Goal: Transaction & Acquisition: Purchase product/service

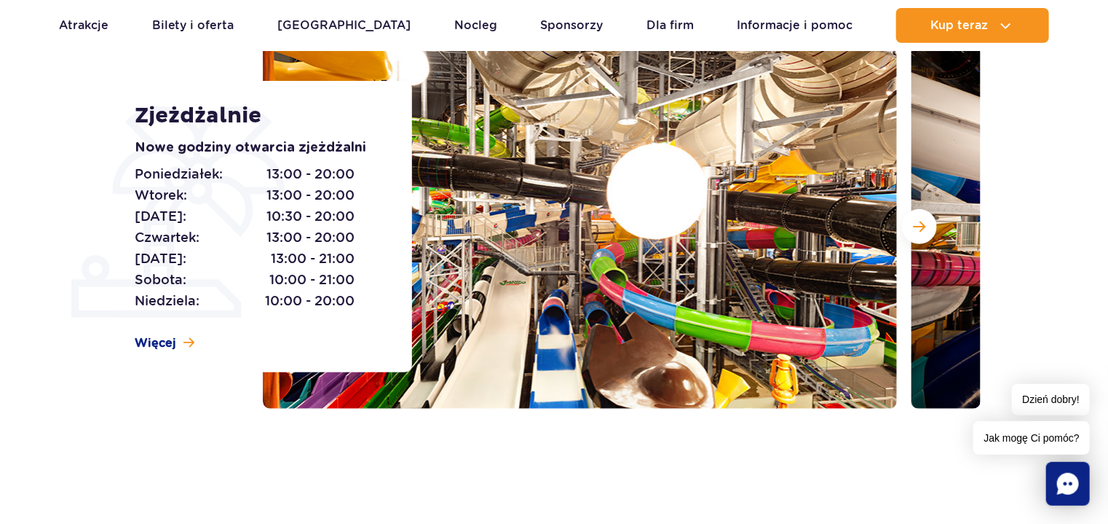
scroll to position [168, 0]
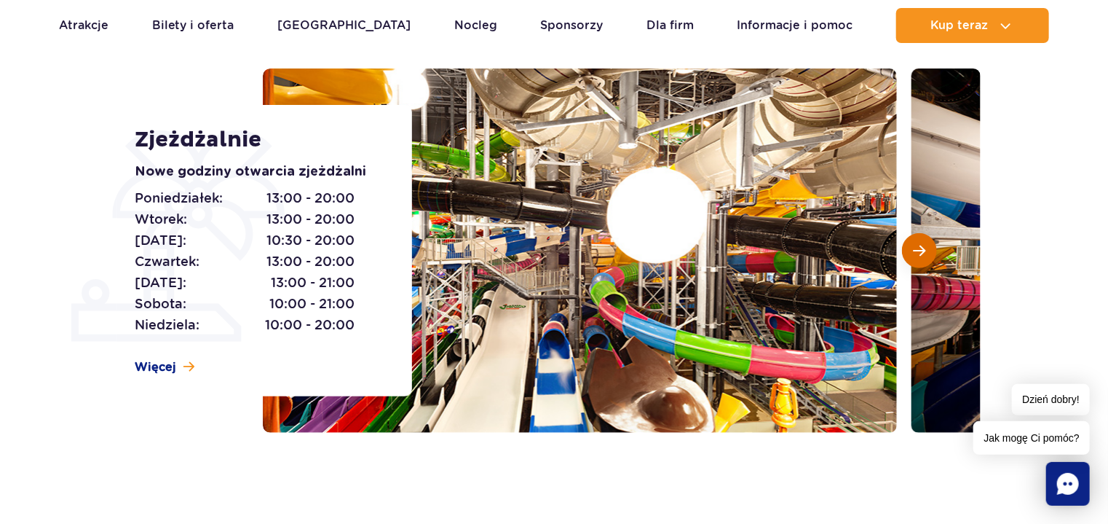
click at [919, 254] on span "Następny slajd" at bounding box center [919, 250] width 12 height 13
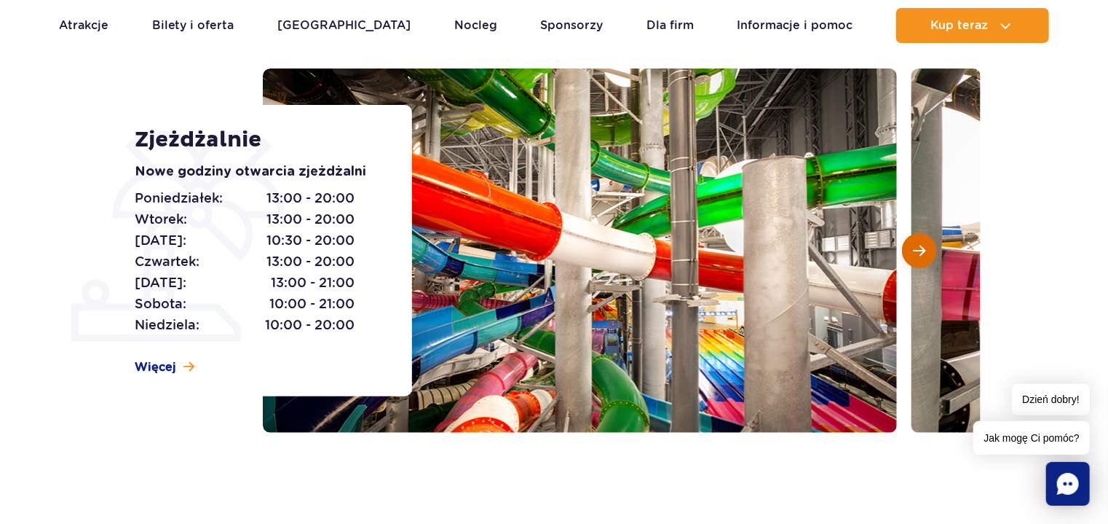
click at [919, 254] on span "Następny slajd" at bounding box center [919, 250] width 12 height 13
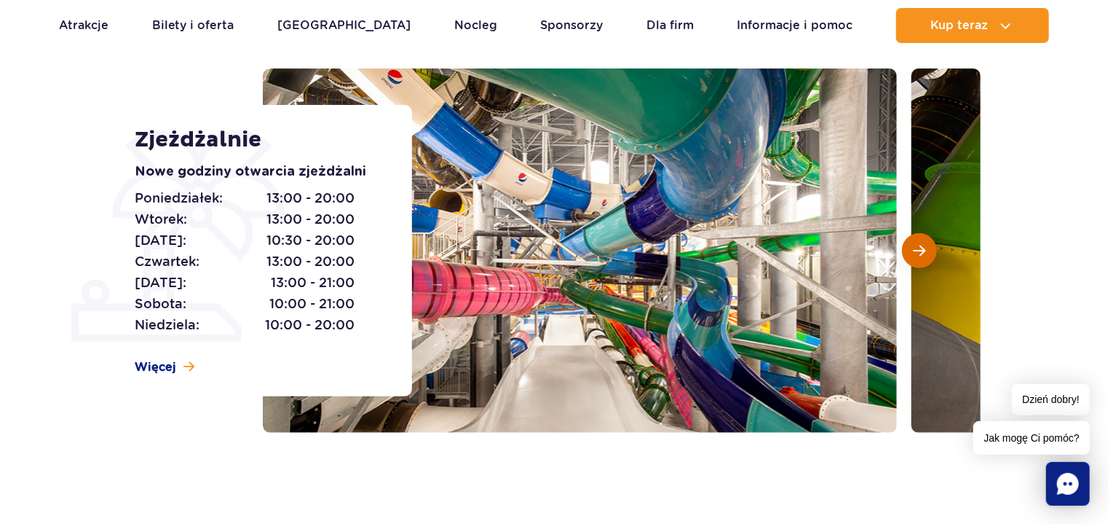
click at [919, 254] on span "Następny slajd" at bounding box center [919, 250] width 12 height 13
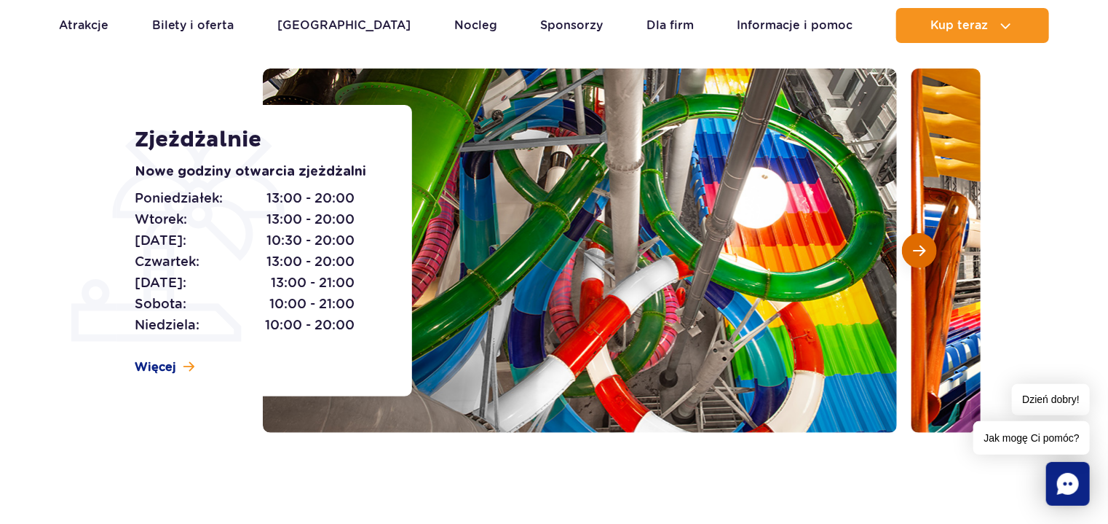
click at [919, 254] on span "Następny slajd" at bounding box center [919, 250] width 12 height 13
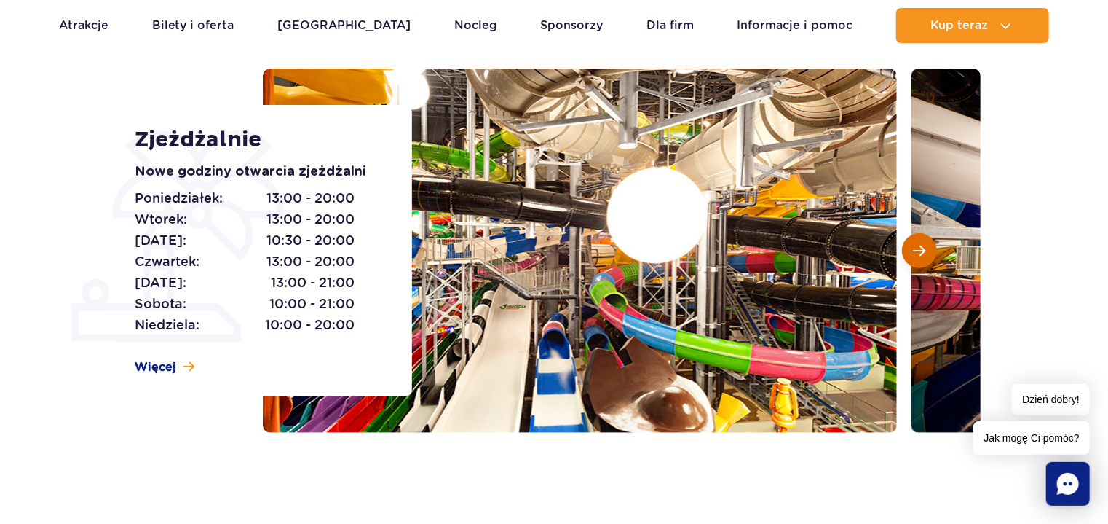
click at [919, 254] on span "Następny slajd" at bounding box center [919, 250] width 12 height 13
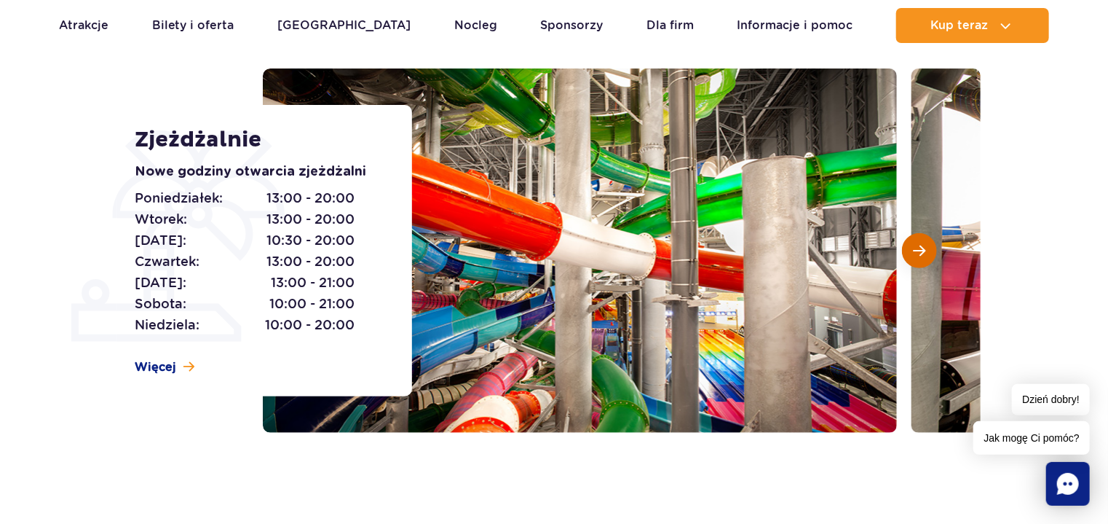
click at [919, 254] on span "Następny slajd" at bounding box center [919, 250] width 12 height 13
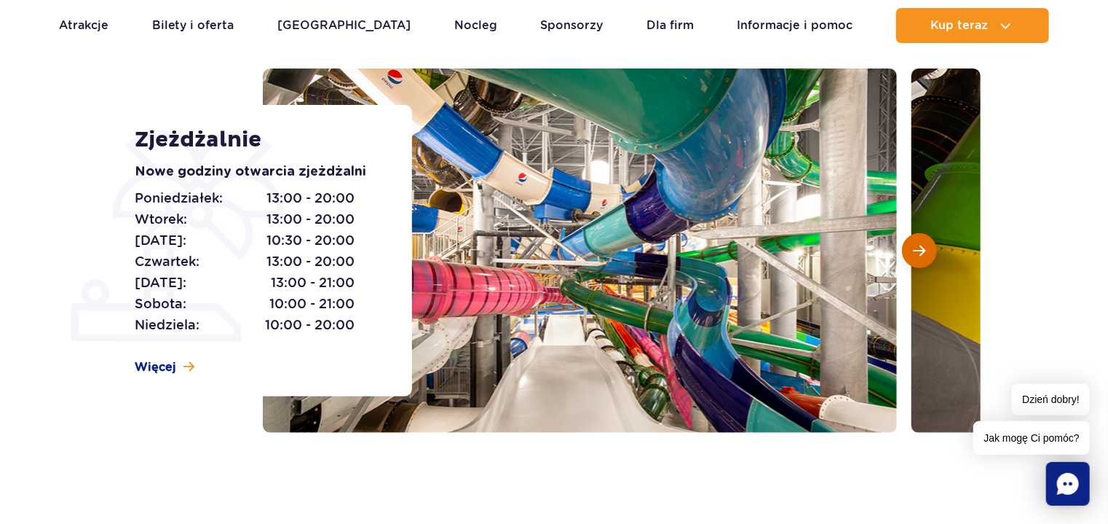
click at [919, 254] on span "Następny slajd" at bounding box center [919, 250] width 12 height 13
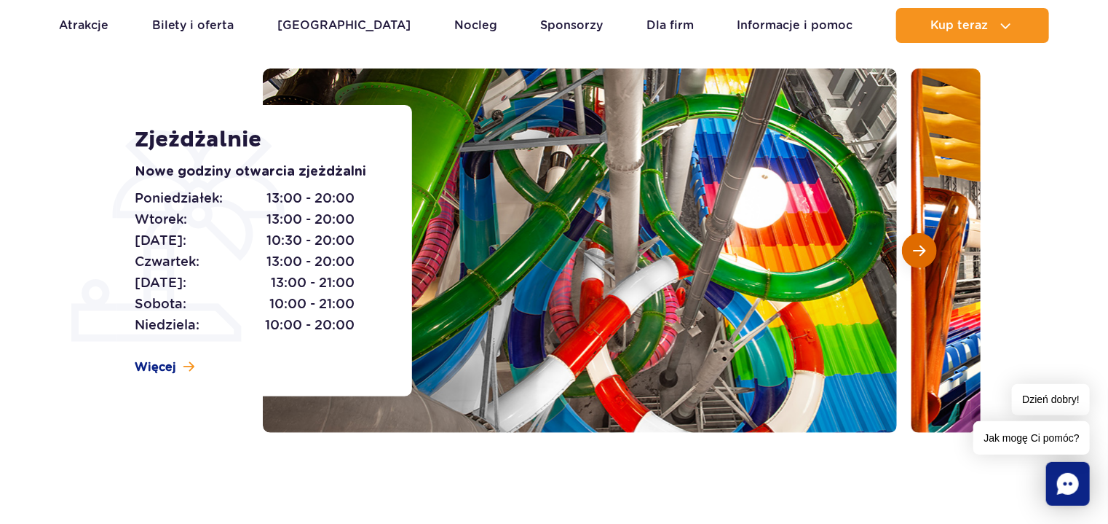
click at [919, 254] on span "Następny slajd" at bounding box center [919, 250] width 12 height 13
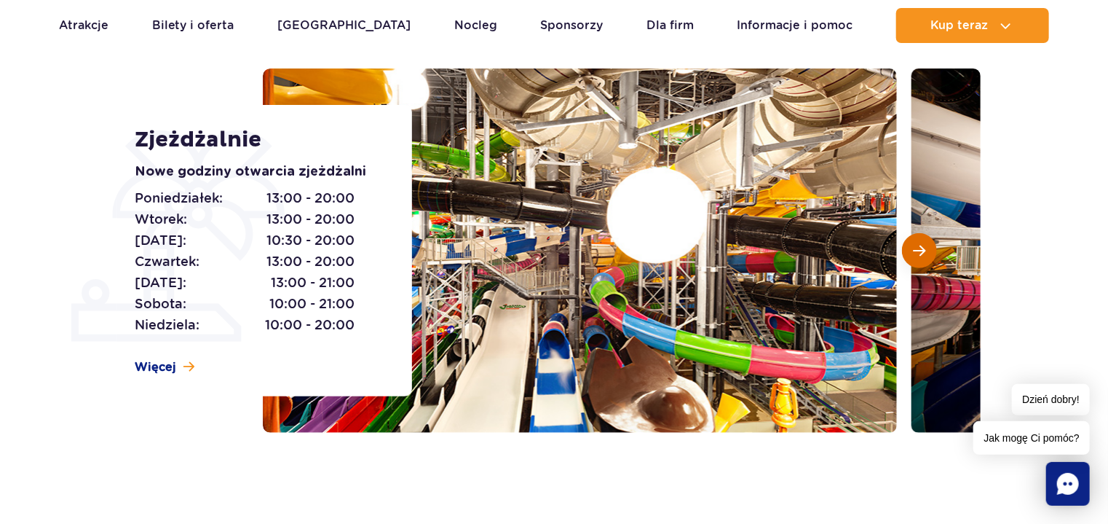
click at [919, 254] on span "Następny slajd" at bounding box center [919, 250] width 12 height 13
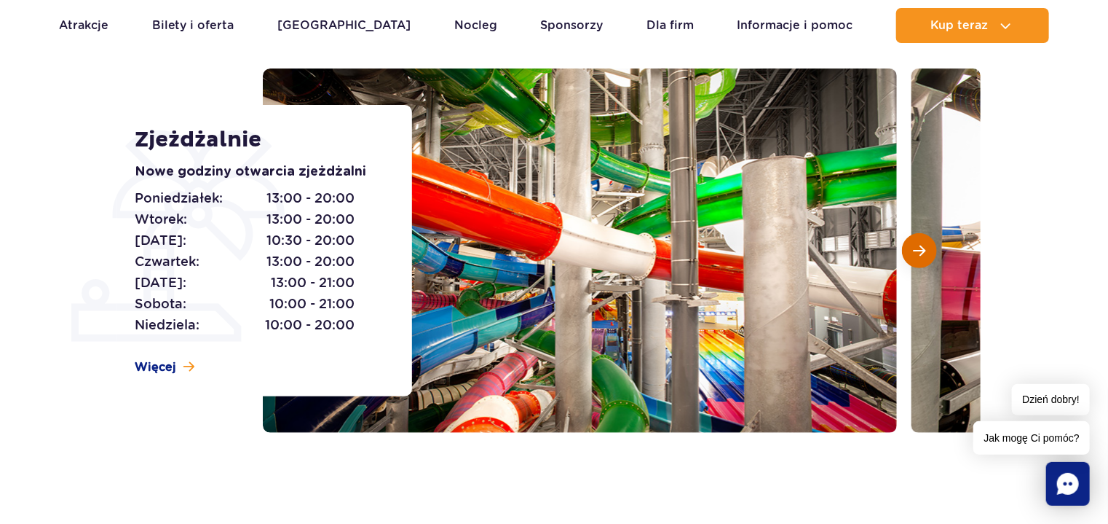
click at [919, 254] on span "Następny slajd" at bounding box center [919, 250] width 12 height 13
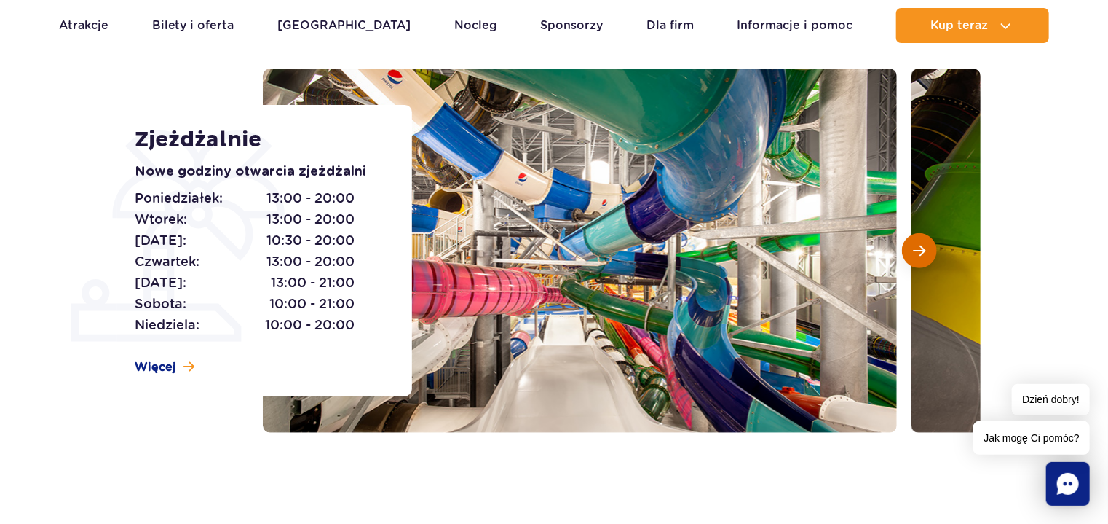
click at [919, 254] on span "Następny slajd" at bounding box center [919, 250] width 12 height 13
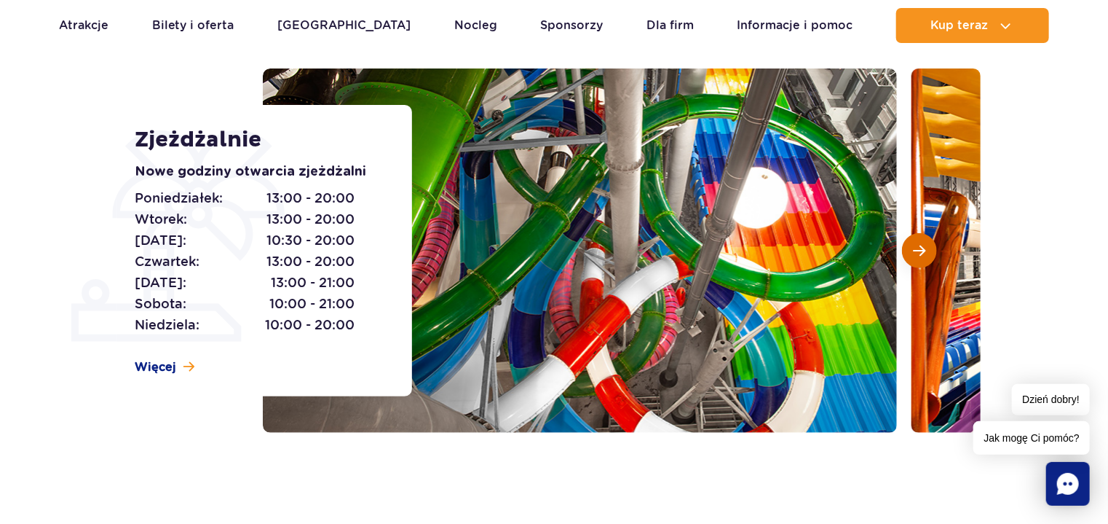
click at [919, 254] on span "Następny slajd" at bounding box center [919, 250] width 12 height 13
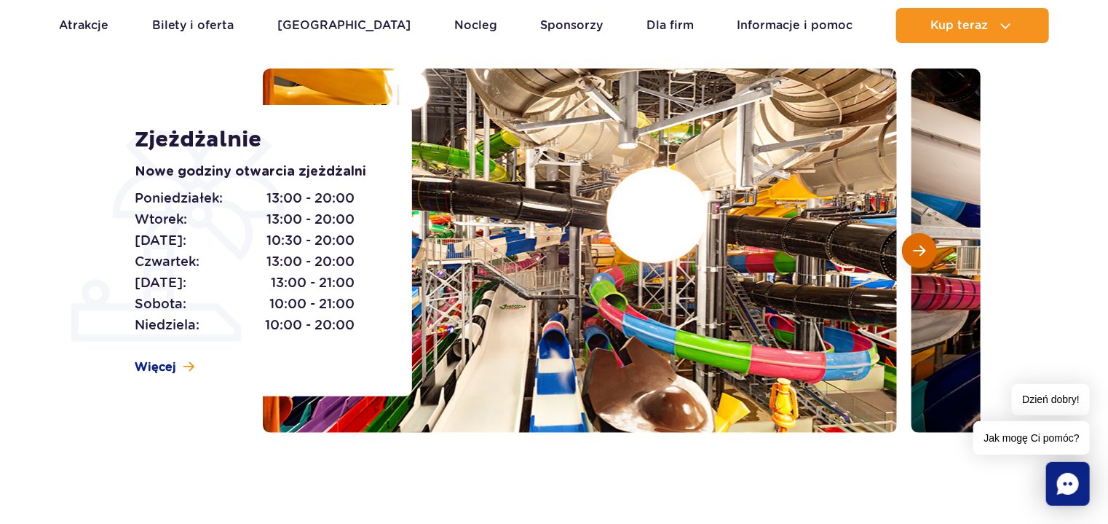
click at [919, 254] on span "Następny slajd" at bounding box center [919, 250] width 12 height 13
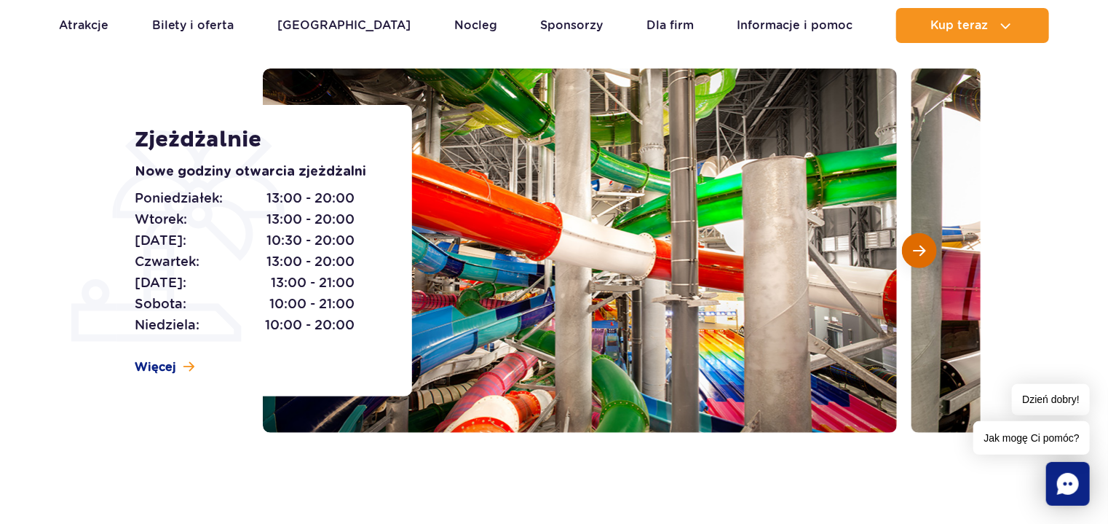
click at [919, 254] on span "Następny slajd" at bounding box center [919, 250] width 12 height 13
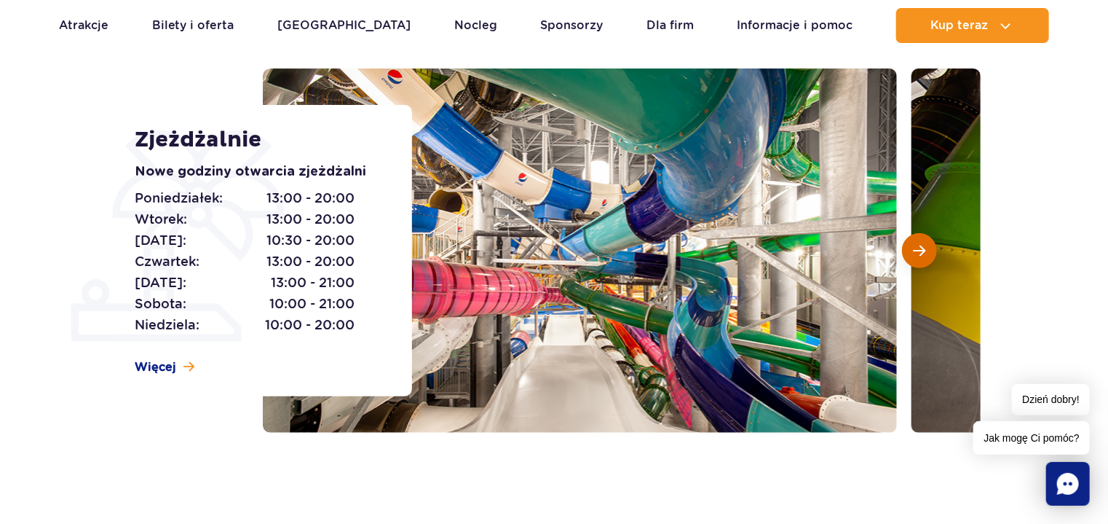
click at [919, 254] on span "Następny slajd" at bounding box center [919, 250] width 12 height 13
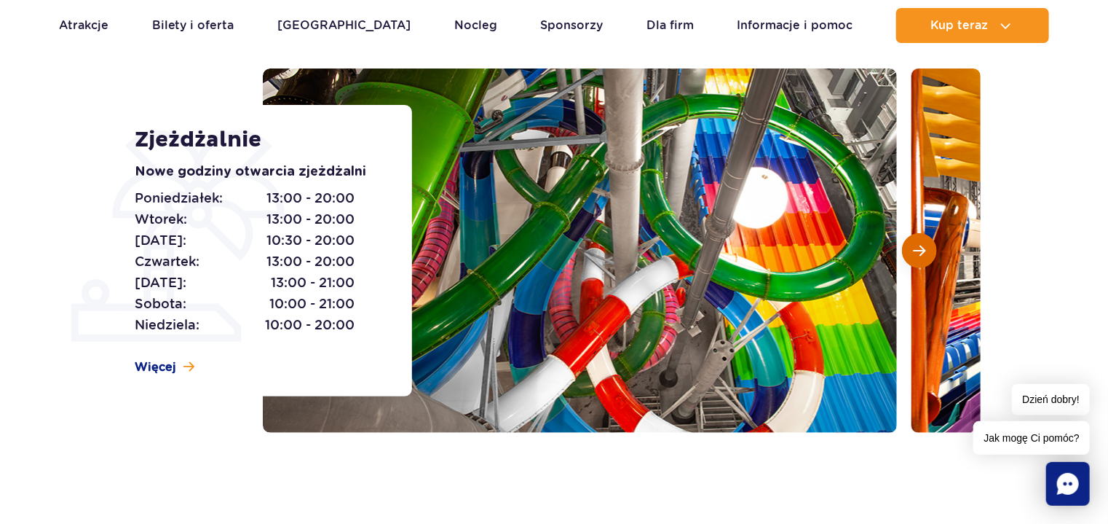
click at [919, 254] on span "Następny slajd" at bounding box center [919, 250] width 12 height 13
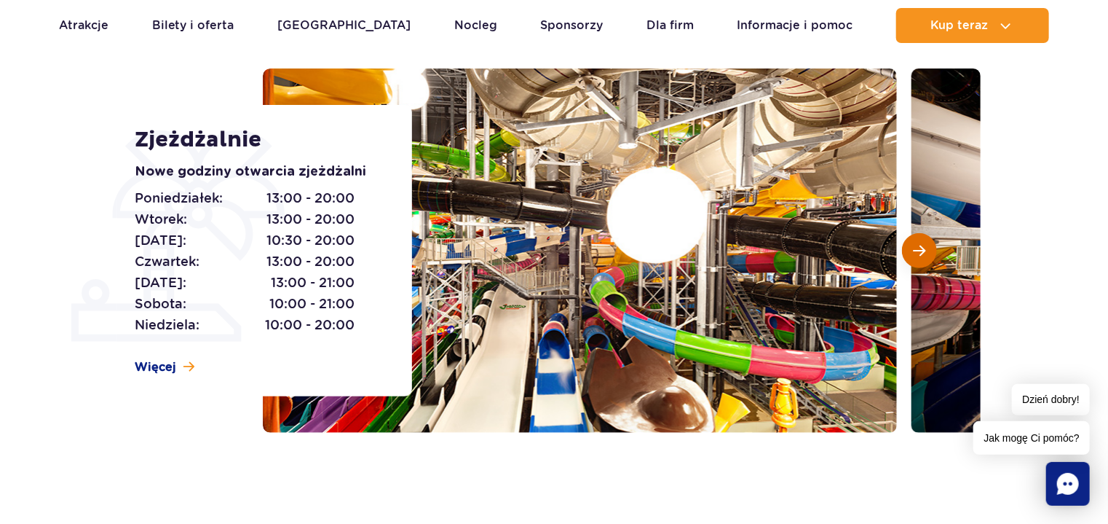
click at [919, 254] on span "Następny slajd" at bounding box center [919, 250] width 12 height 13
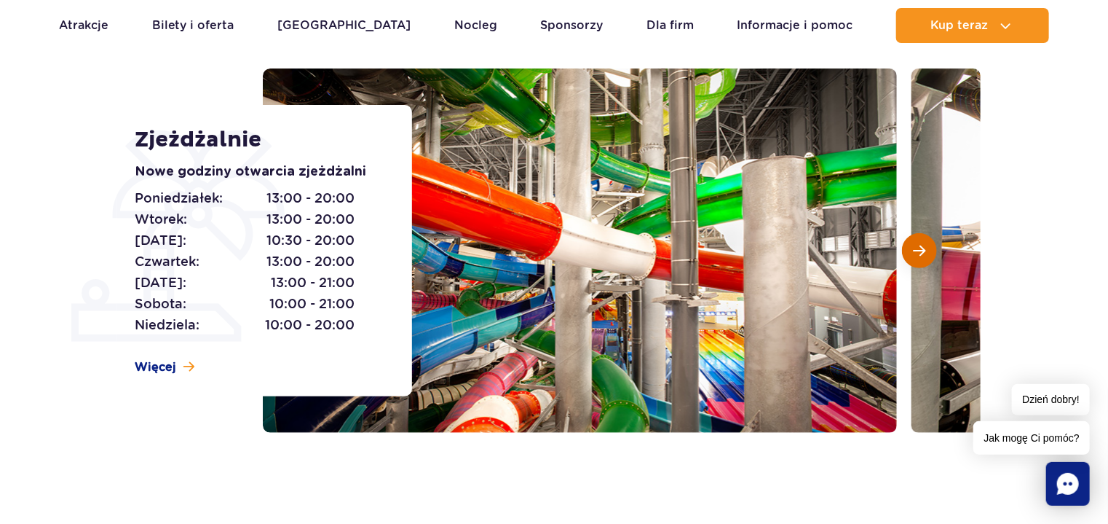
click at [919, 254] on span "Następny slajd" at bounding box center [919, 250] width 12 height 13
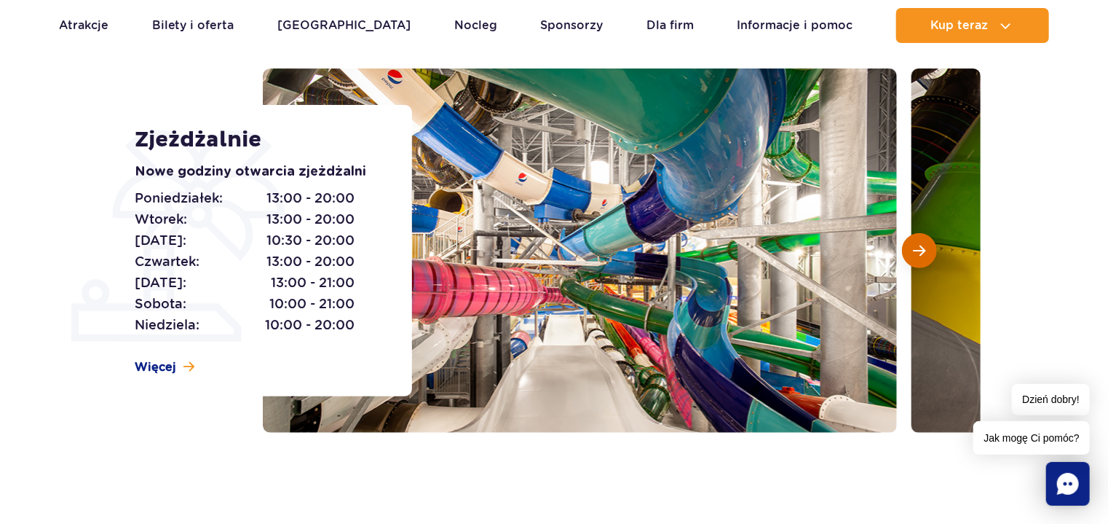
click at [919, 254] on span "Następny slajd" at bounding box center [919, 250] width 12 height 13
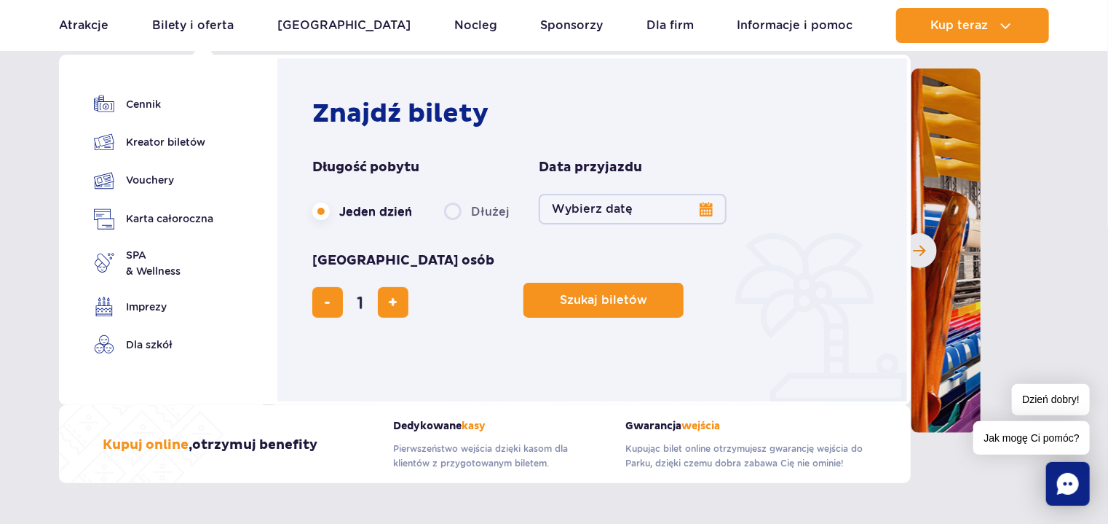
click at [711, 211] on button "Wybierz datę" at bounding box center [633, 209] width 188 height 31
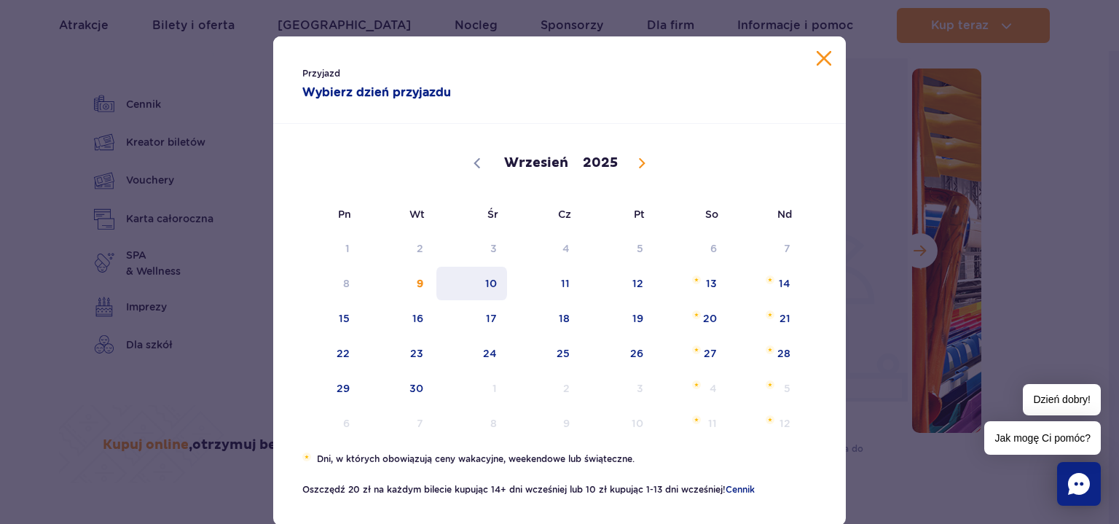
click at [486, 290] on span "10" at bounding box center [472, 284] width 74 height 34
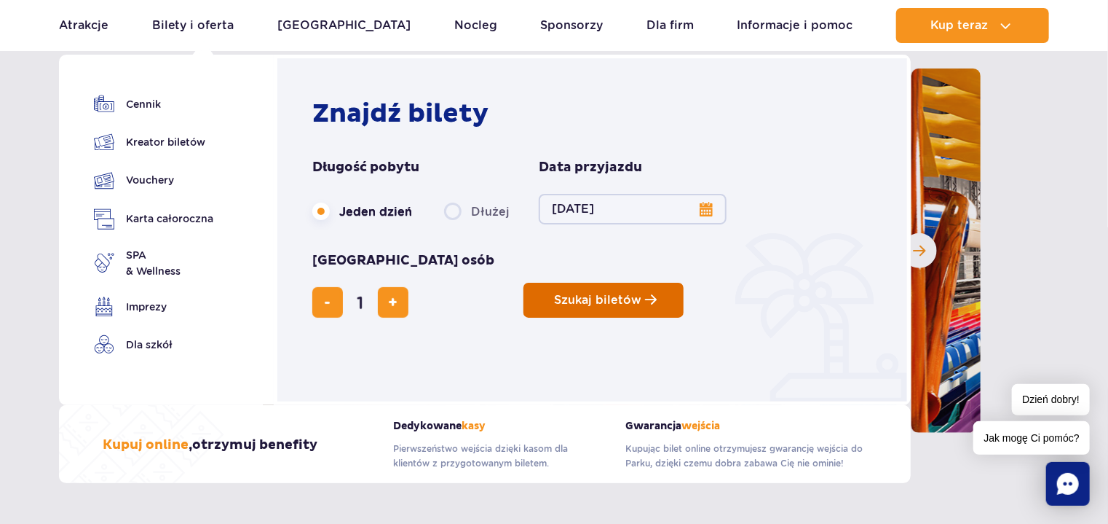
click at [554, 293] on span "Szukaj biletów" at bounding box center [597, 299] width 87 height 13
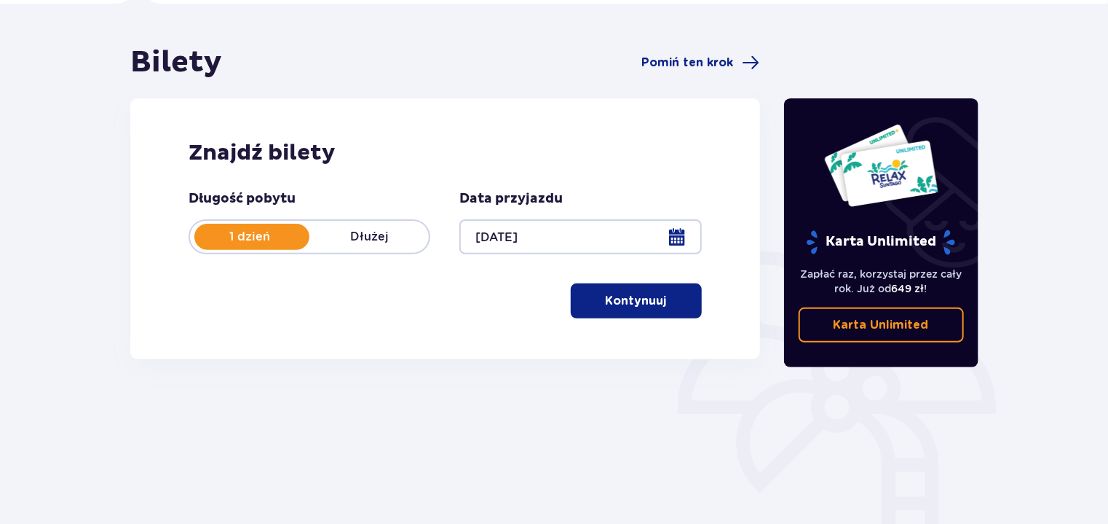
scroll to position [111, 0]
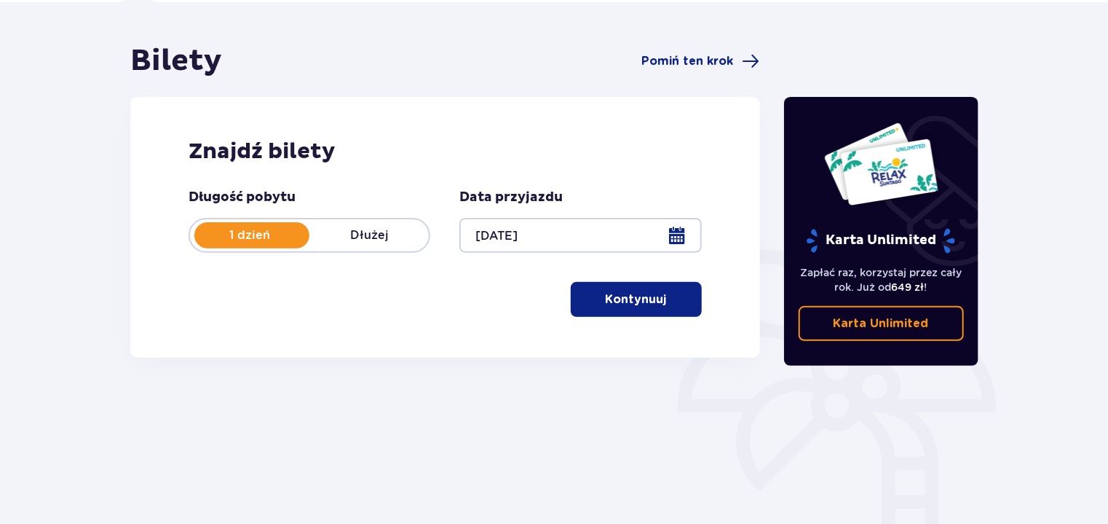
click at [654, 307] on p "Kontynuuj" at bounding box center [636, 299] width 61 height 16
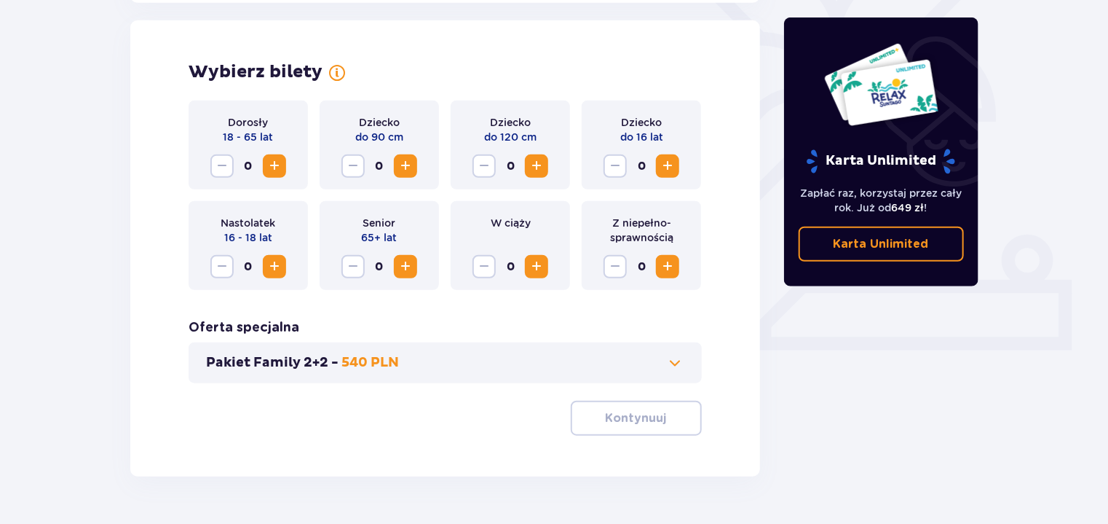
scroll to position [413, 0]
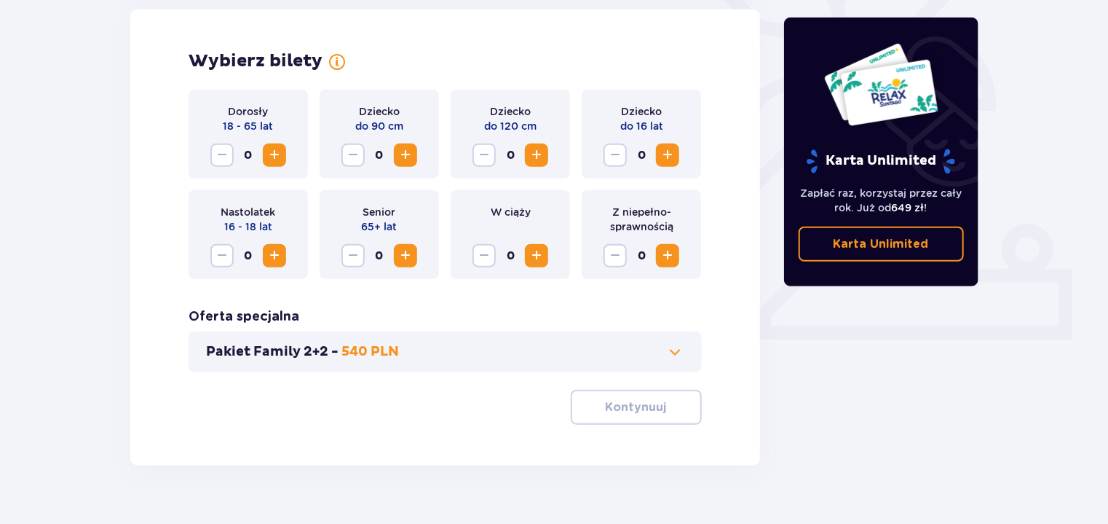
click at [272, 164] on span "Increase" at bounding box center [274, 154] width 17 height 17
click at [643, 415] on p "Kontynuuj" at bounding box center [636, 407] width 61 height 16
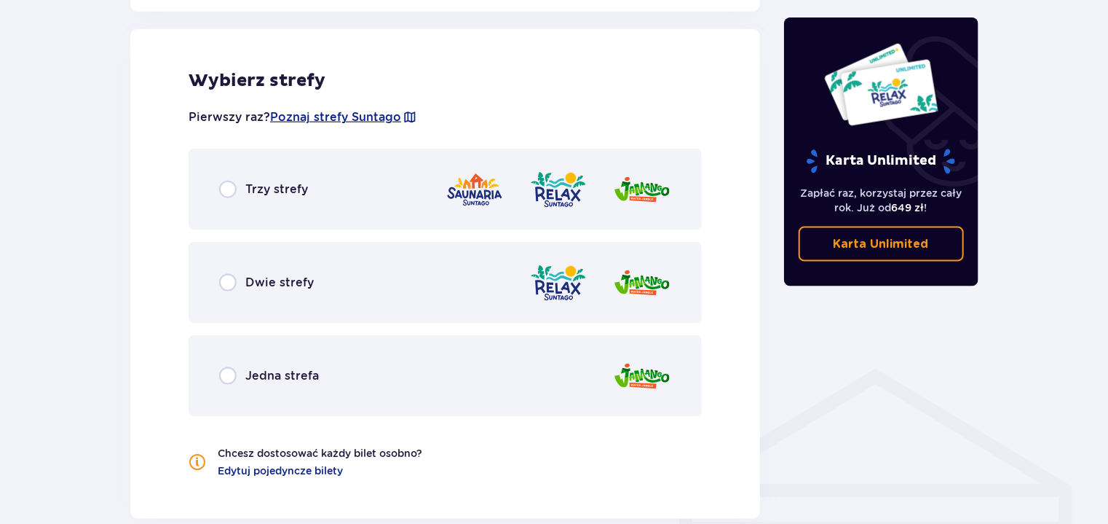
scroll to position [822, 0]
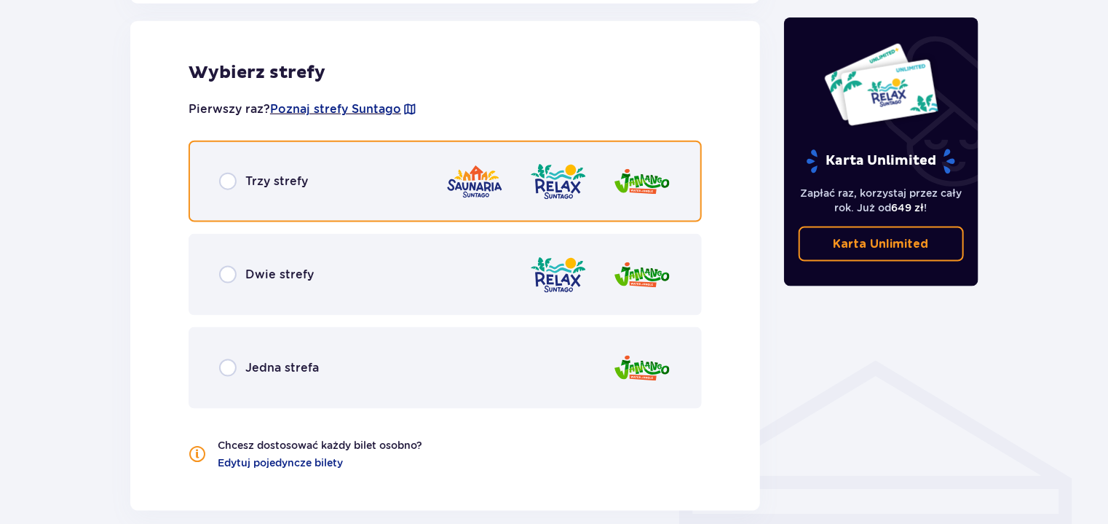
click at [229, 190] on input "radio" at bounding box center [227, 181] width 17 height 17
radio input "true"
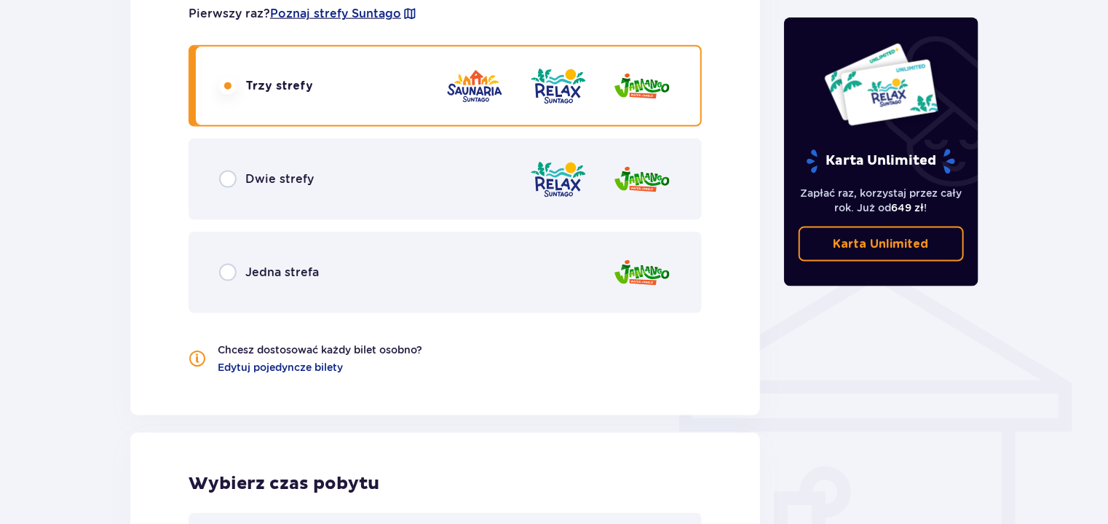
scroll to position [842, 0]
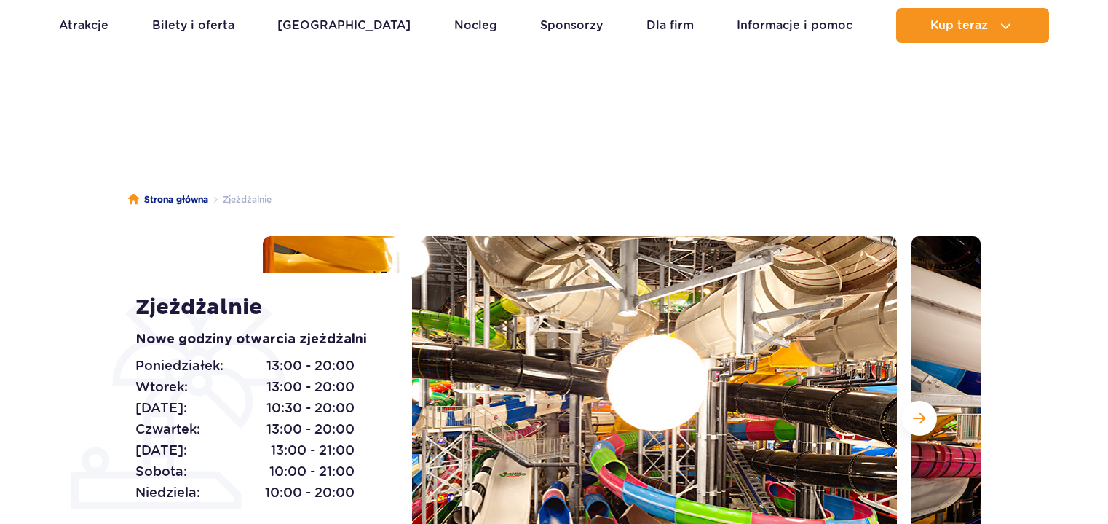
scroll to position [168, 0]
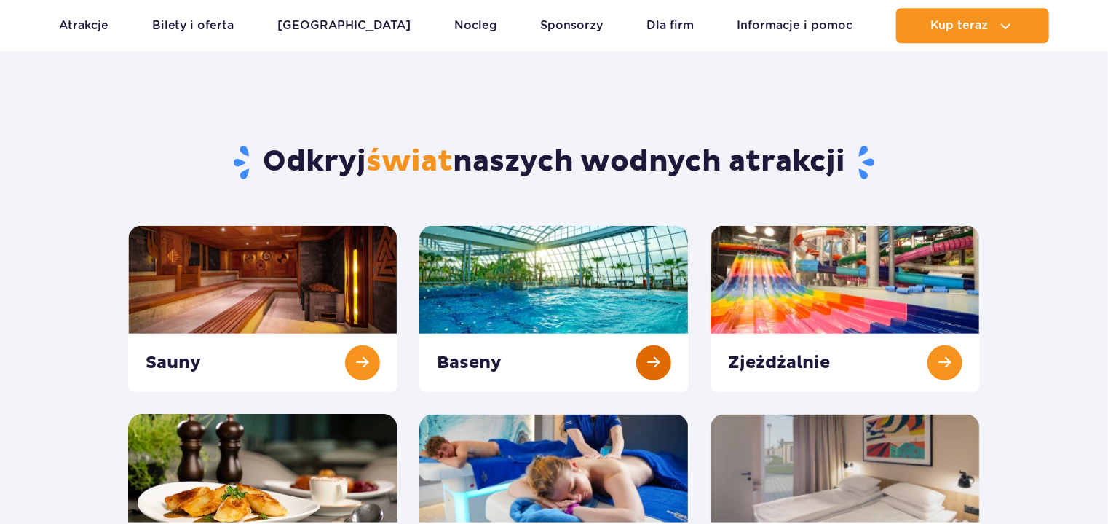
scroll to position [55, 0]
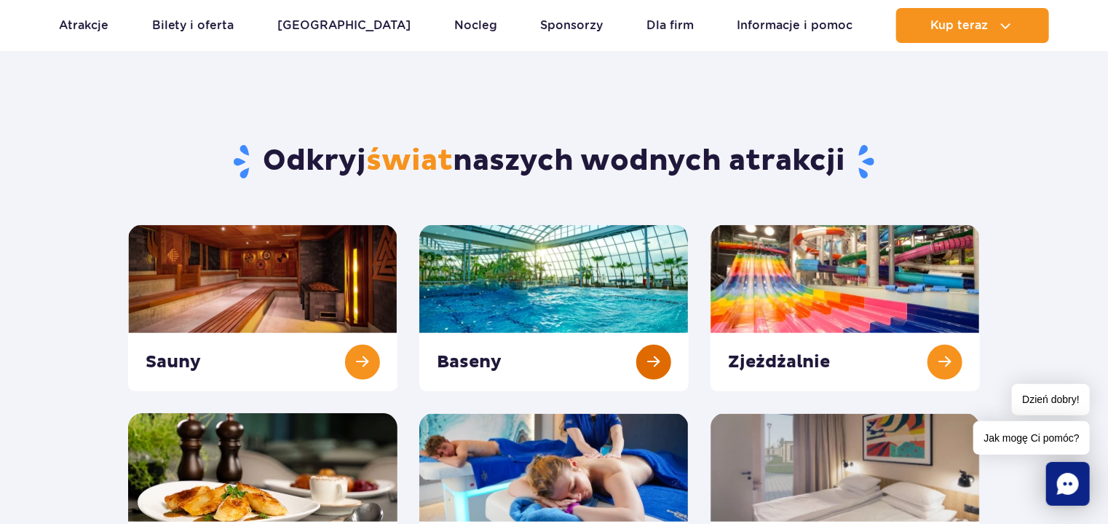
click at [596, 302] on link at bounding box center [553, 307] width 269 height 167
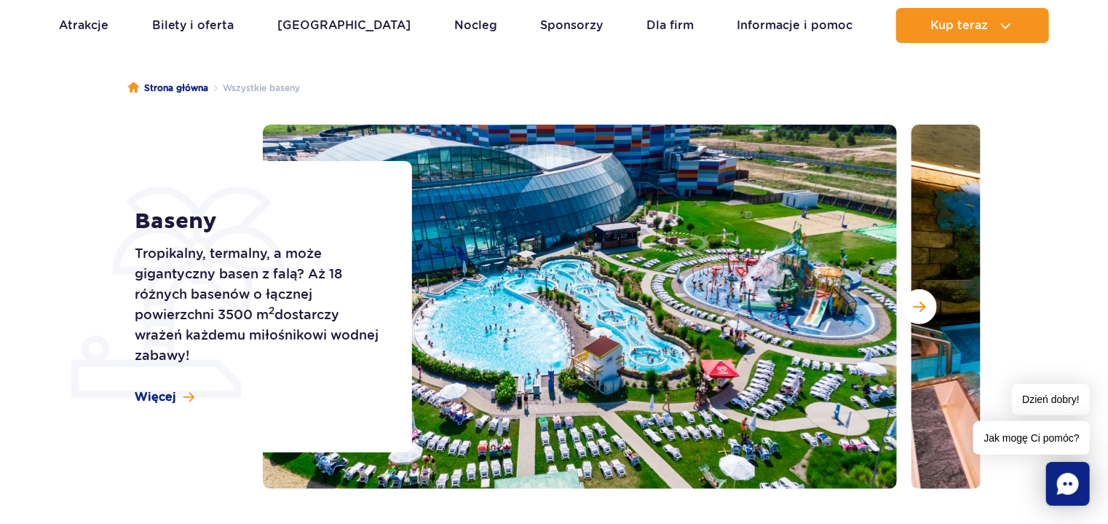
scroll to position [111, 0]
click at [156, 473] on div "Baseny Tropikalny, termalny, a może gigantyczny basen z falą? Aż 18 różnych bas…" at bounding box center [554, 307] width 875 height 364
click at [921, 310] on span "Następny slajd" at bounding box center [919, 306] width 12 height 13
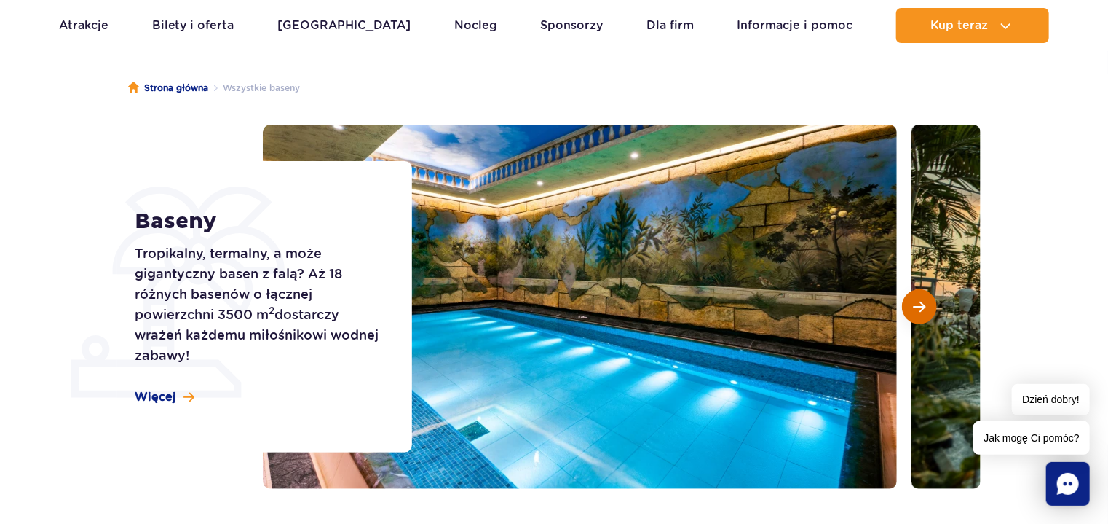
click at [921, 310] on span "Następny slajd" at bounding box center [919, 306] width 12 height 13
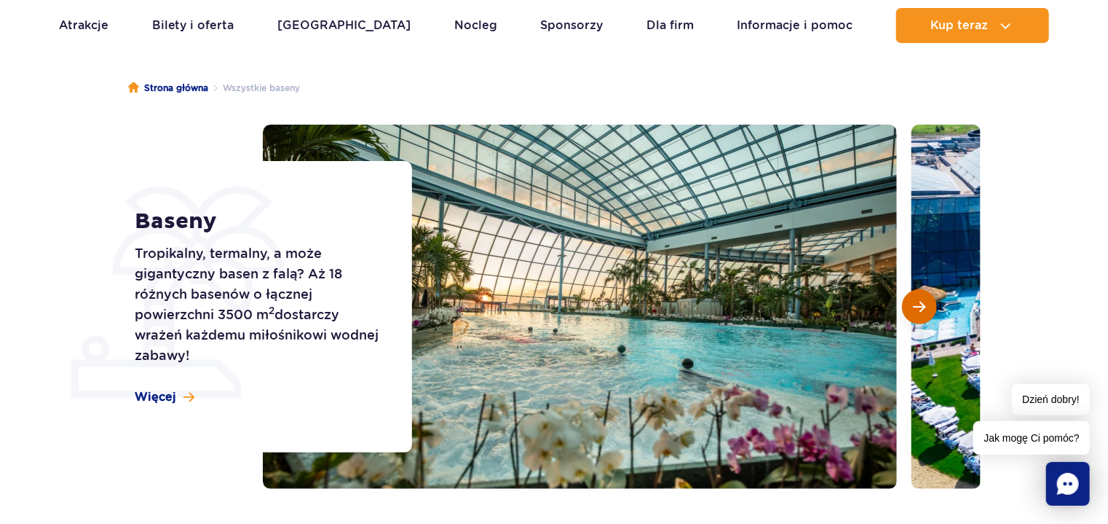
click at [921, 310] on span "Następny slajd" at bounding box center [919, 306] width 12 height 13
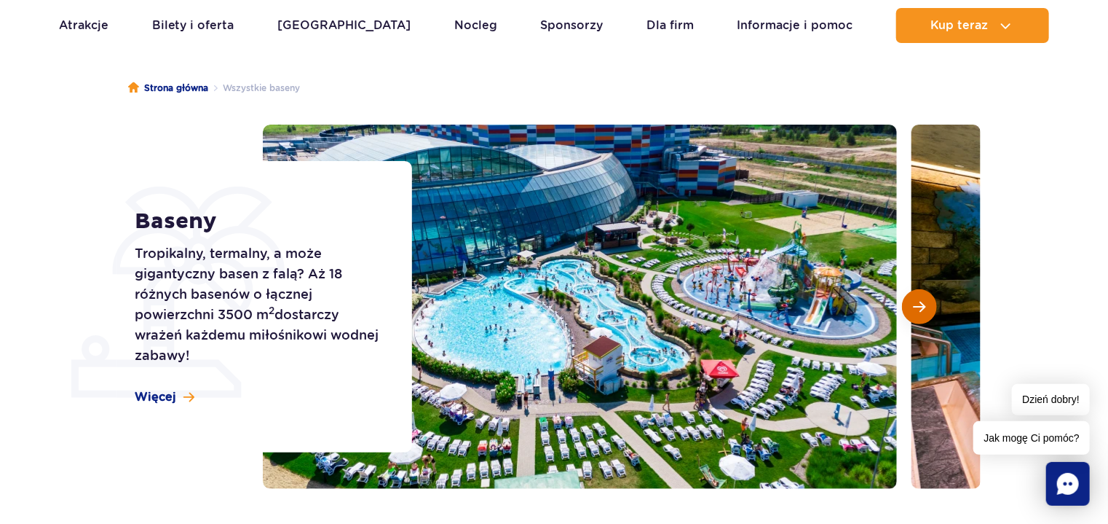
click at [921, 310] on span "Następny slajd" at bounding box center [919, 306] width 12 height 13
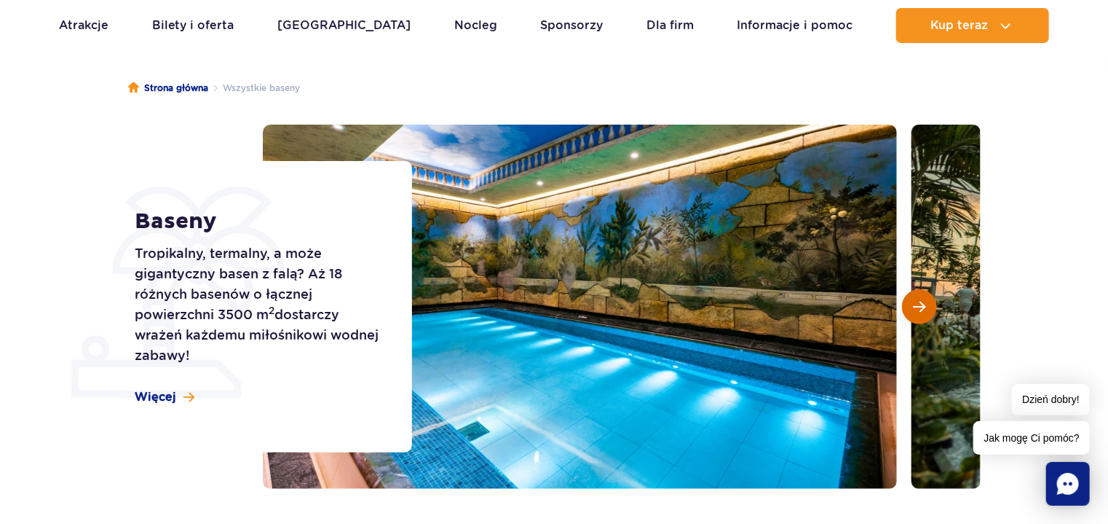
click at [921, 310] on span "Następny slajd" at bounding box center [919, 306] width 12 height 13
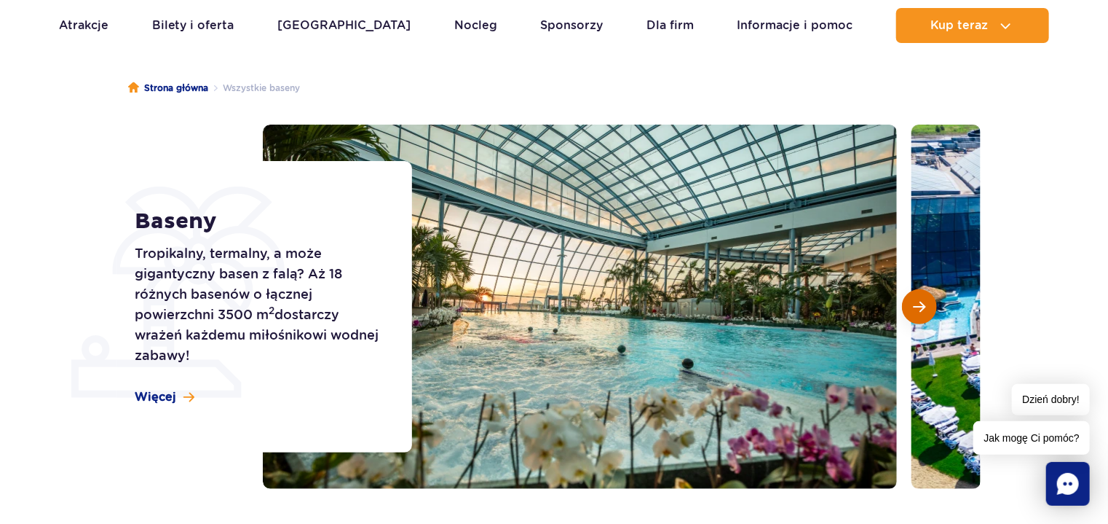
click at [921, 310] on span "Następny slajd" at bounding box center [919, 306] width 12 height 13
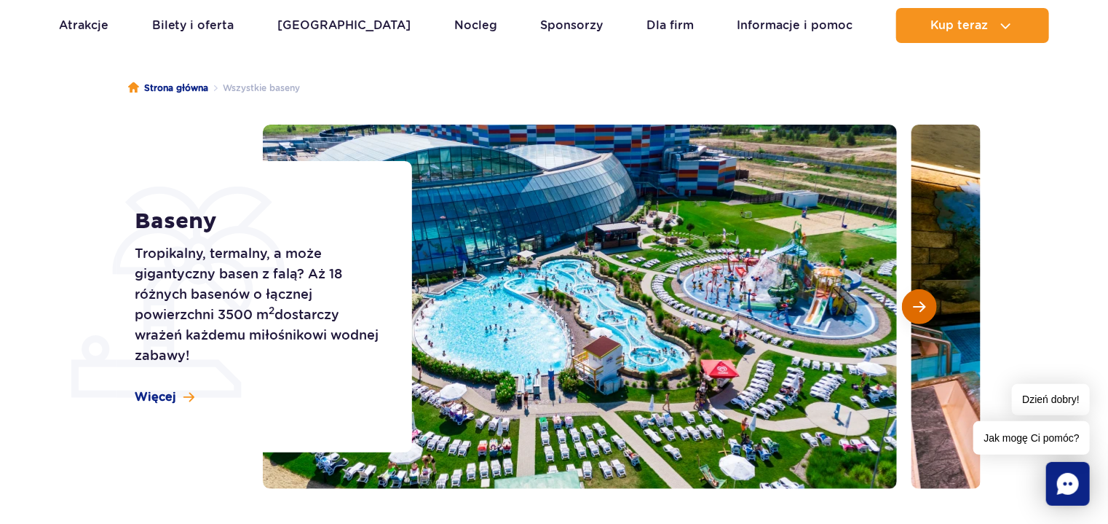
click at [921, 310] on span "Następny slajd" at bounding box center [919, 306] width 12 height 13
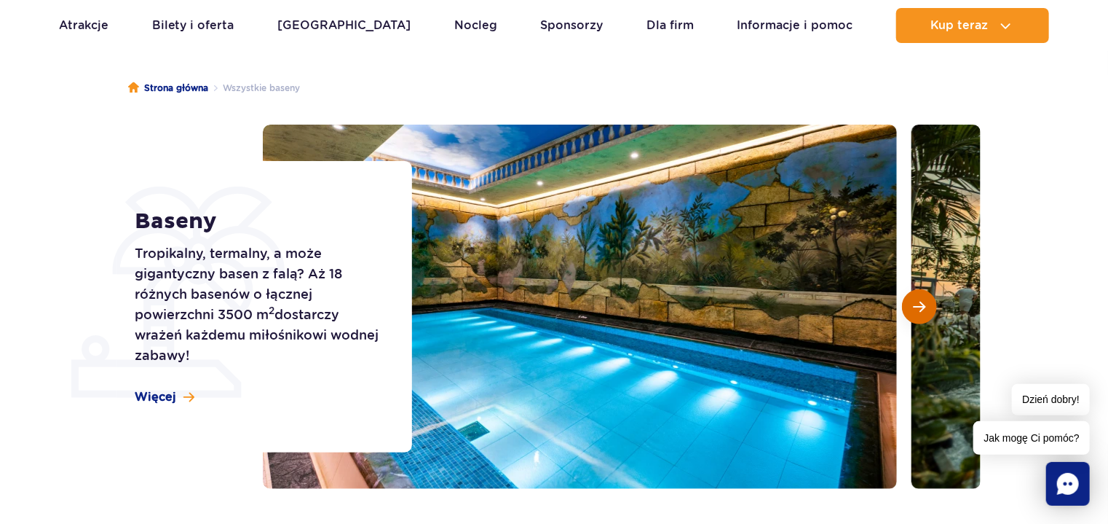
click at [921, 310] on span "Następny slajd" at bounding box center [919, 306] width 12 height 13
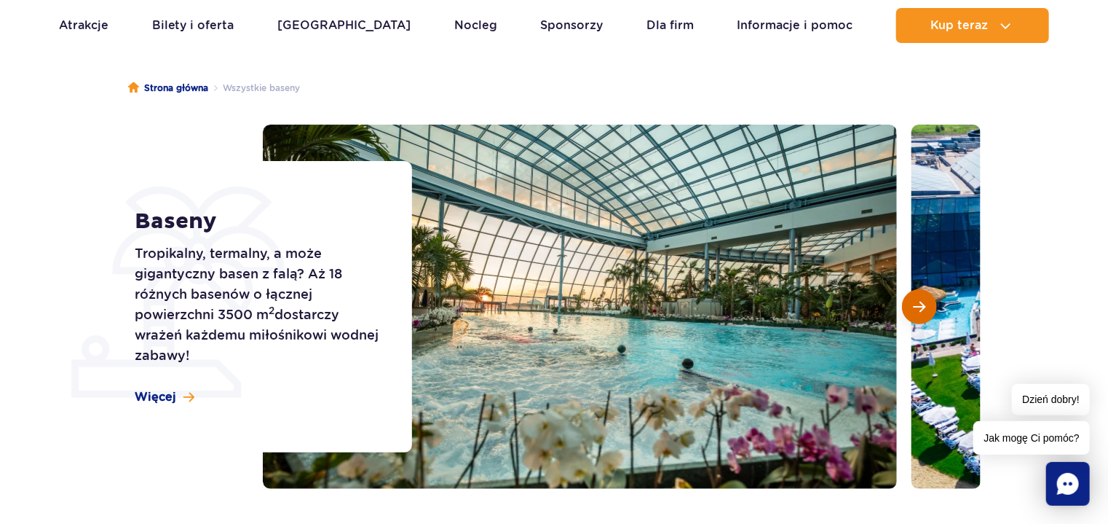
click at [926, 303] on button "Następny slajd" at bounding box center [919, 306] width 35 height 35
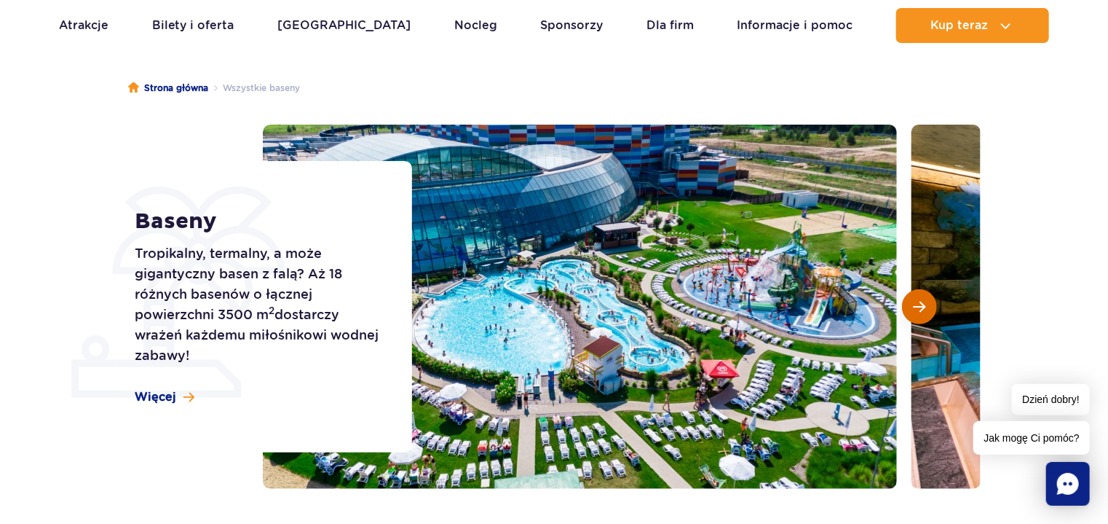
click at [926, 303] on button "Następny slajd" at bounding box center [919, 306] width 35 height 35
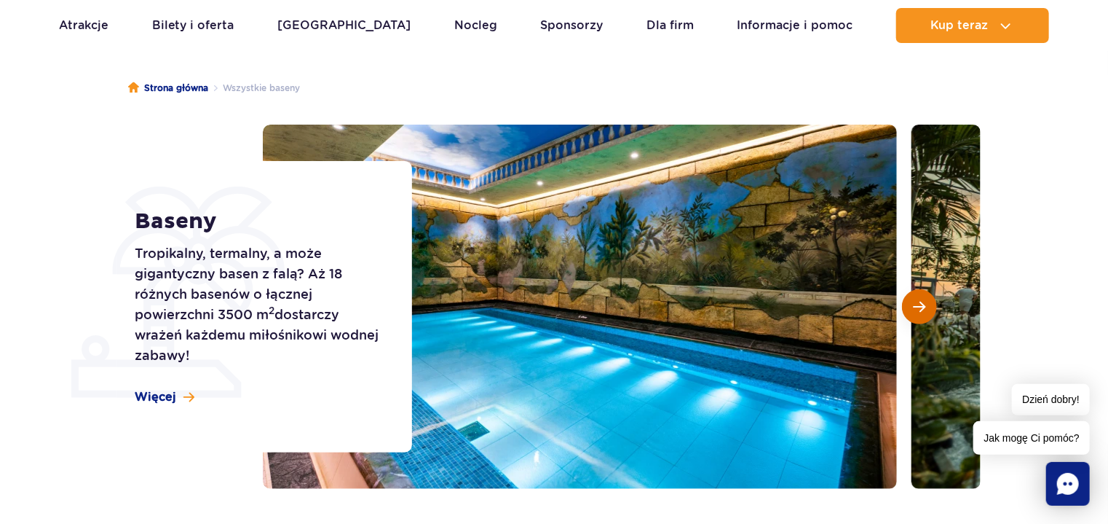
click at [922, 310] on span "Następny slajd" at bounding box center [919, 306] width 12 height 13
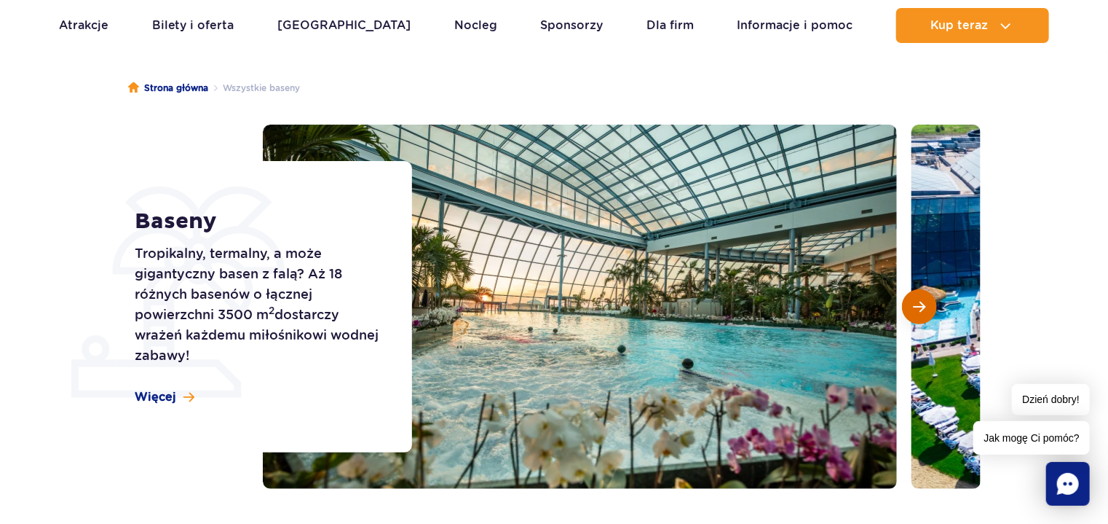
click at [922, 310] on span "Następny slajd" at bounding box center [919, 306] width 12 height 13
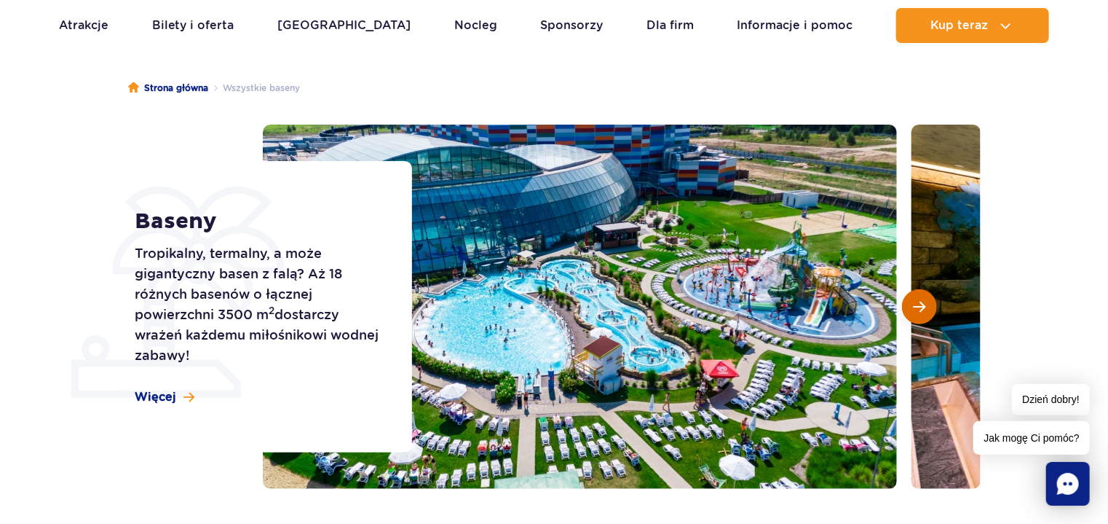
click at [922, 310] on span "Następny slajd" at bounding box center [919, 306] width 12 height 13
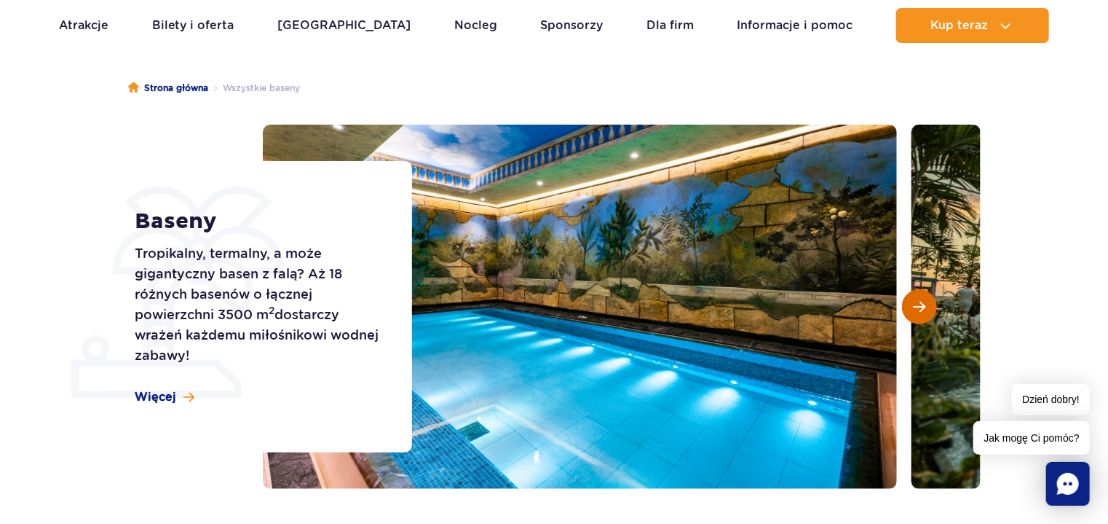
click at [922, 310] on span "Następny slajd" at bounding box center [919, 306] width 12 height 13
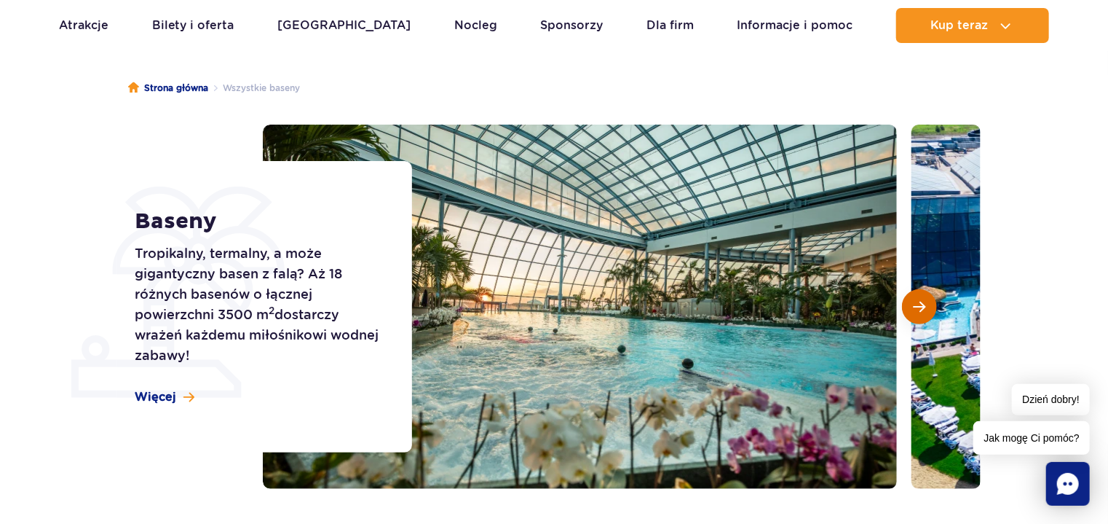
click at [922, 310] on span "Następny slajd" at bounding box center [919, 306] width 12 height 13
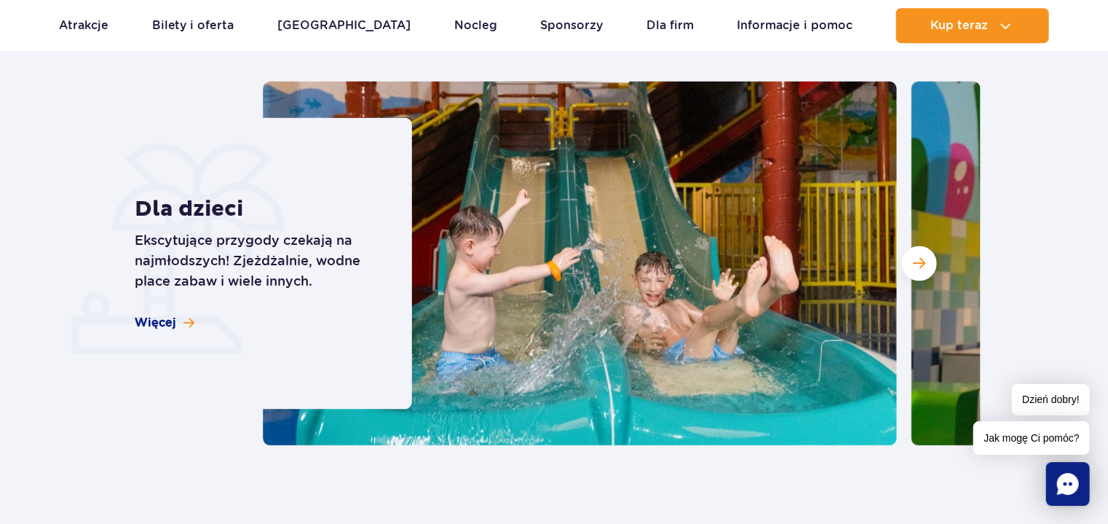
scroll to position [1174, 0]
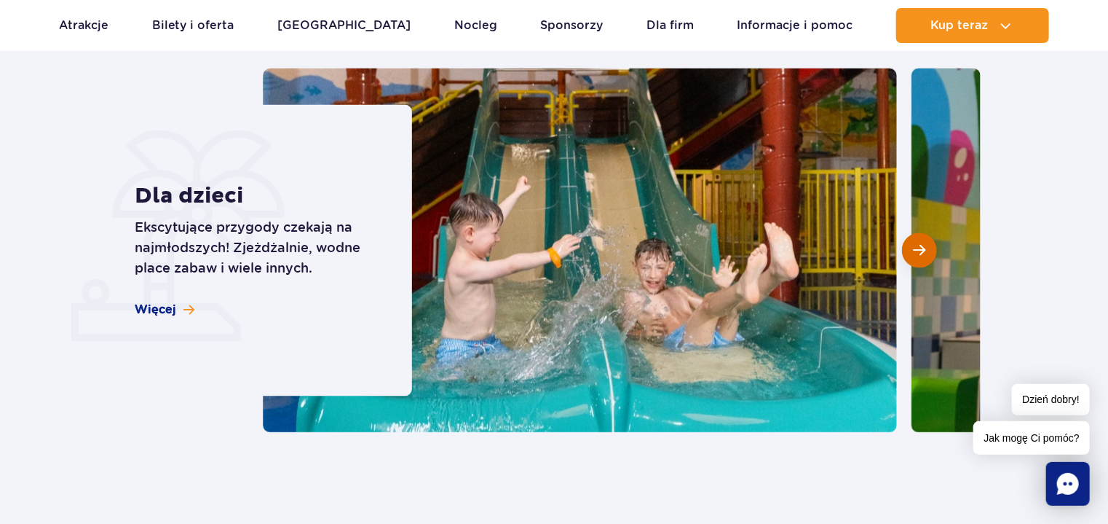
click at [916, 257] on span "Następny slajd" at bounding box center [919, 250] width 12 height 13
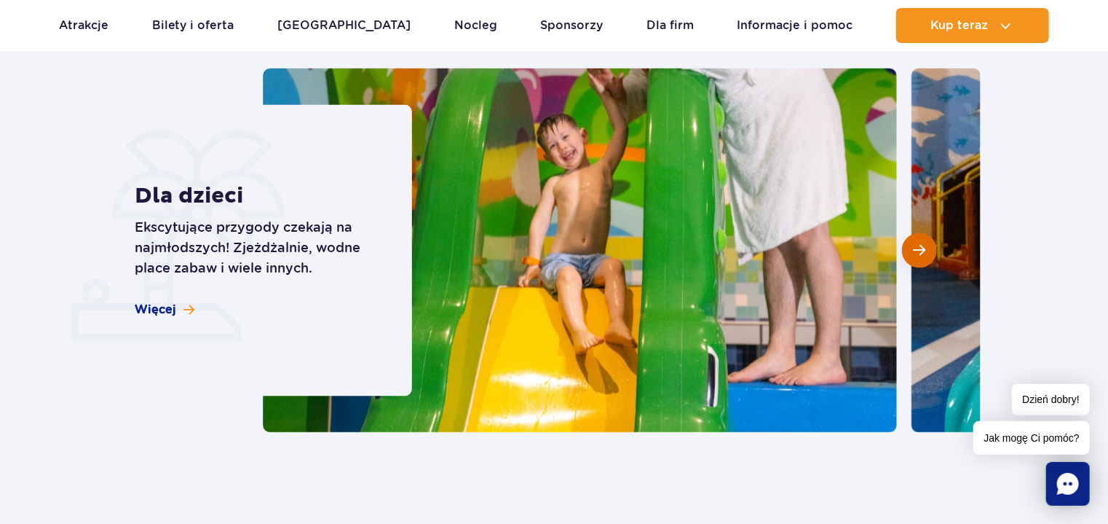
click at [916, 257] on span "Następny slajd" at bounding box center [919, 250] width 12 height 13
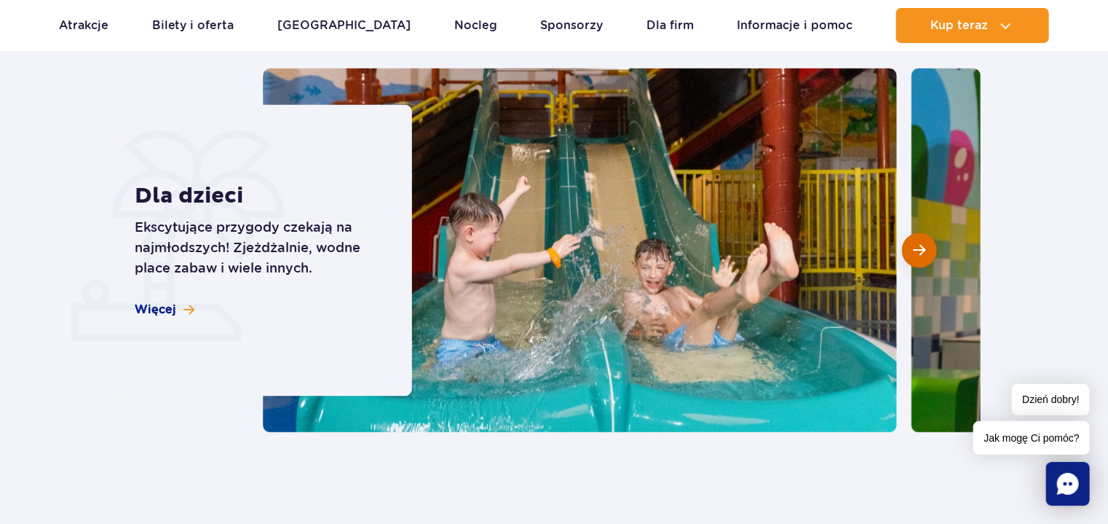
click at [916, 257] on span "Następny slajd" at bounding box center [919, 250] width 12 height 13
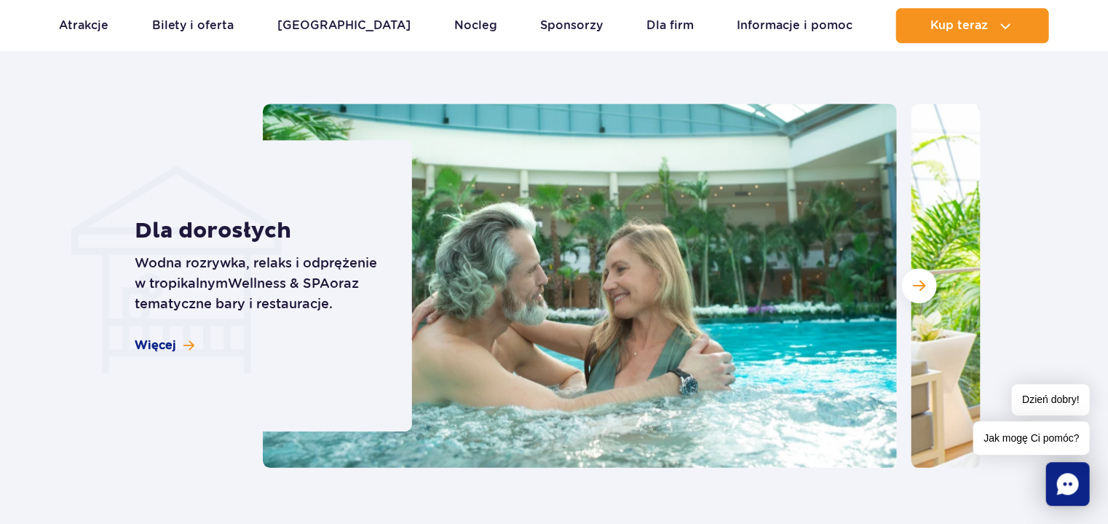
scroll to position [1622, 0]
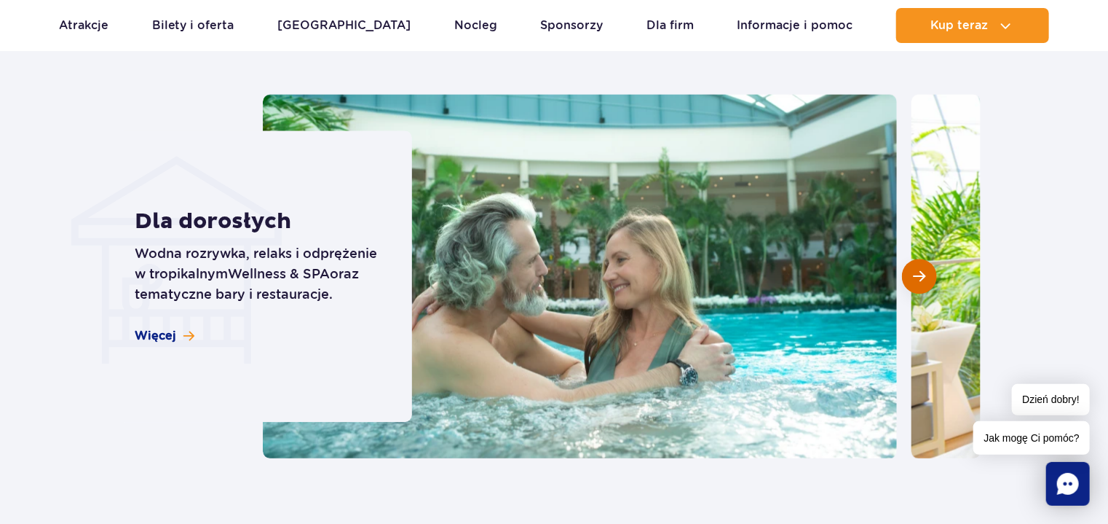
click at [913, 283] on span "Następny slajd" at bounding box center [919, 275] width 12 height 13
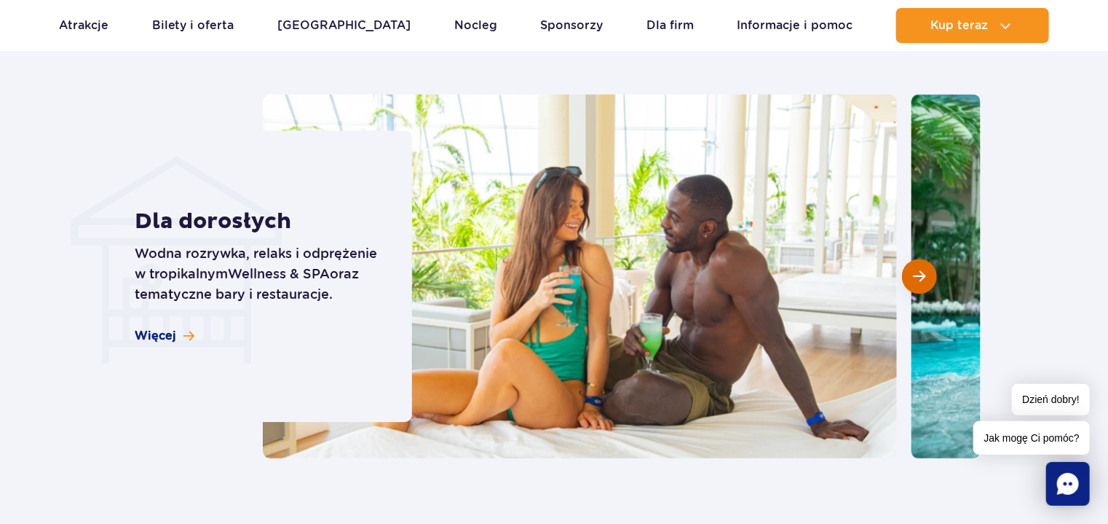
click at [913, 283] on span "Następny slajd" at bounding box center [919, 275] width 12 height 13
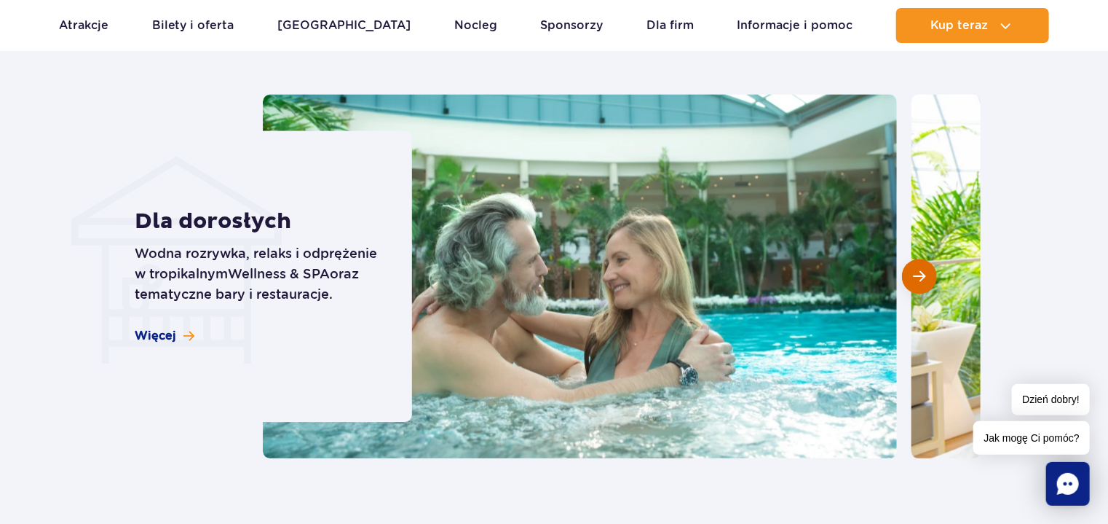
click at [913, 283] on span "Następny slajd" at bounding box center [919, 275] width 12 height 13
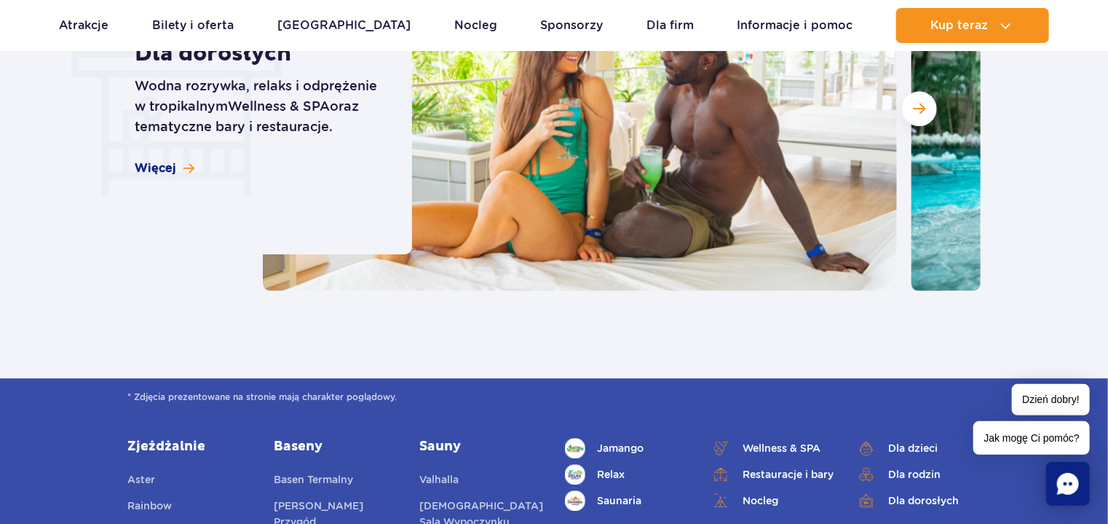
scroll to position [1566, 0]
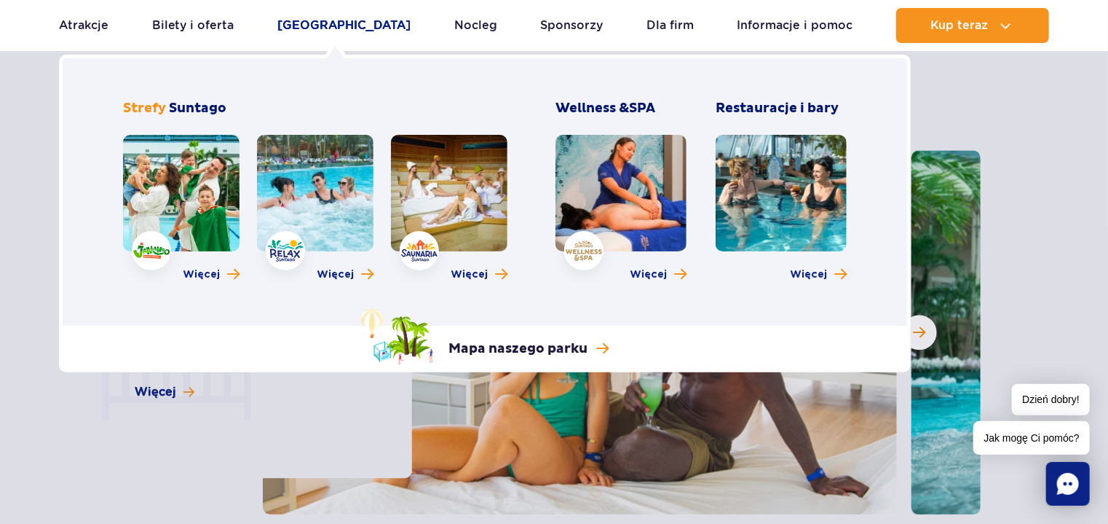
click at [358, 26] on link "[GEOGRAPHIC_DATA]" at bounding box center [343, 25] width 133 height 35
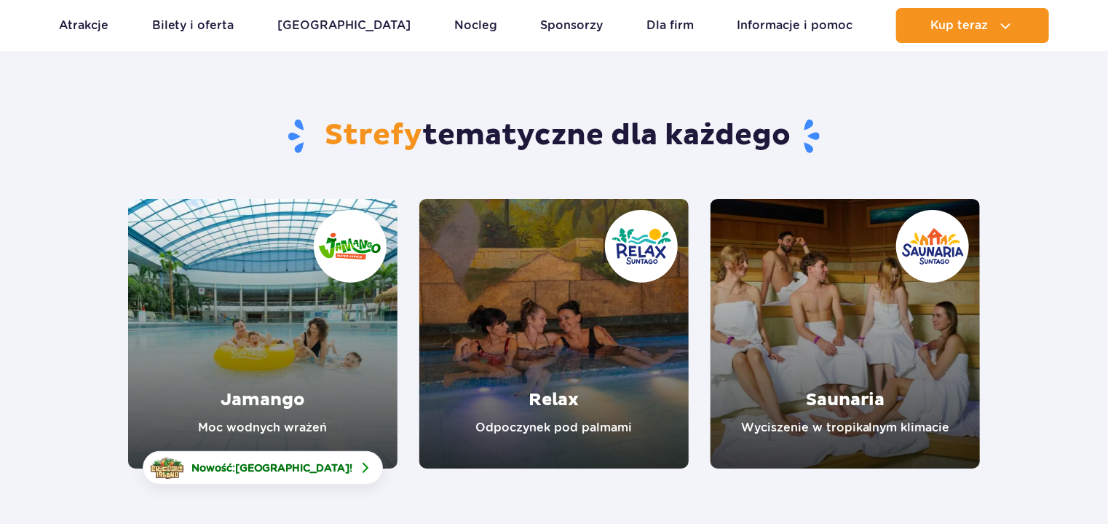
scroll to position [168, 0]
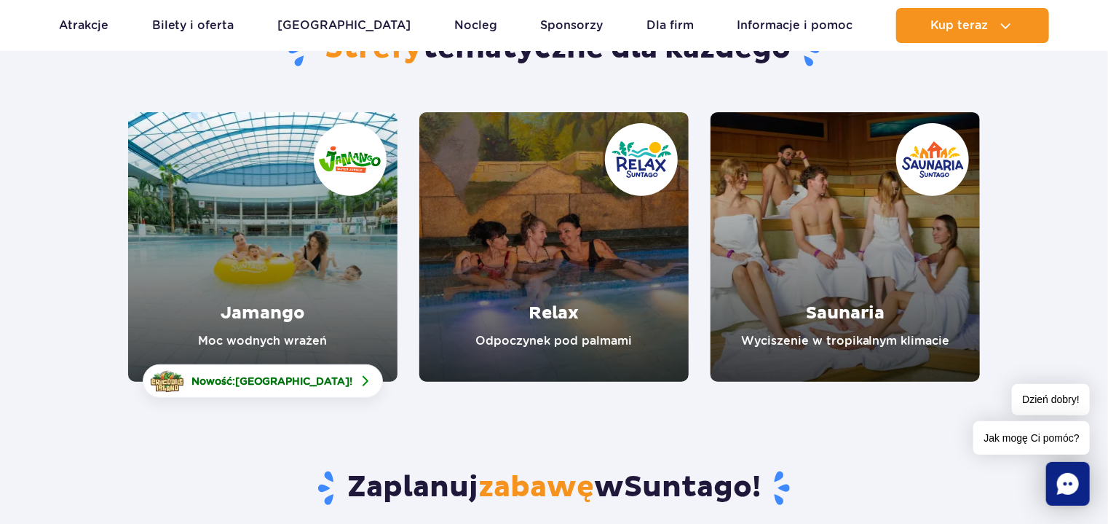
click at [265, 278] on link "Jamango" at bounding box center [262, 246] width 269 height 269
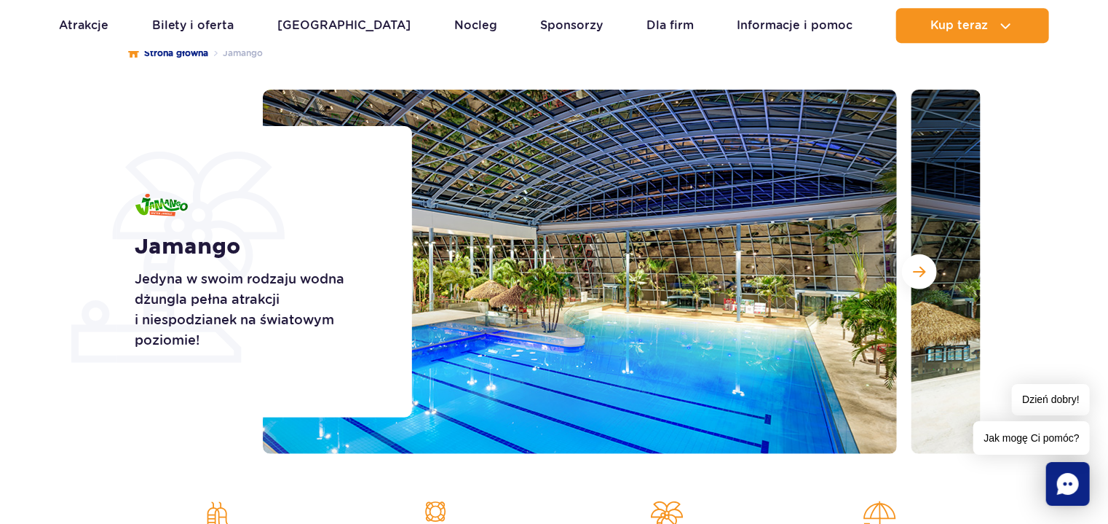
scroll to position [168, 0]
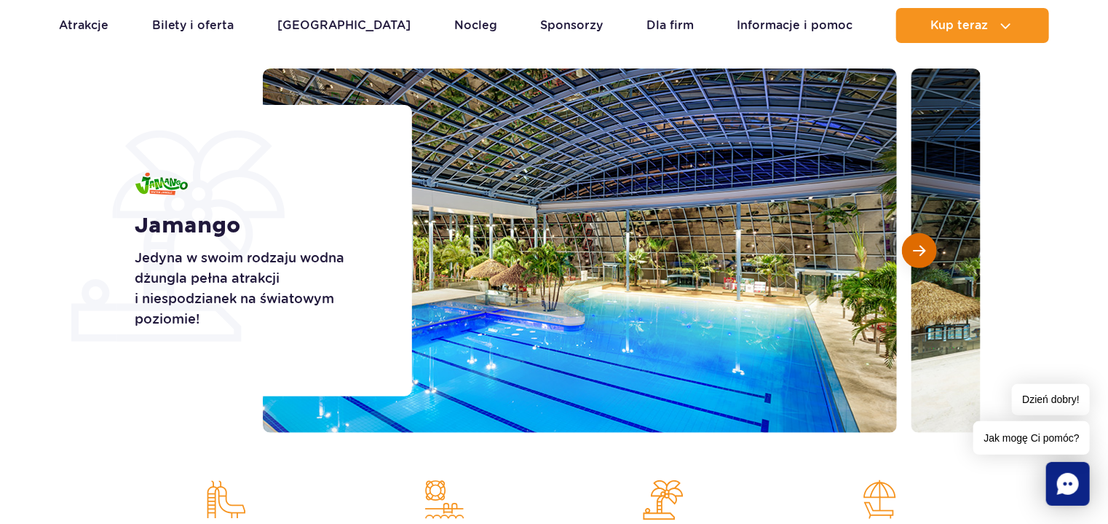
click at [927, 253] on button "Następny slajd" at bounding box center [919, 250] width 35 height 35
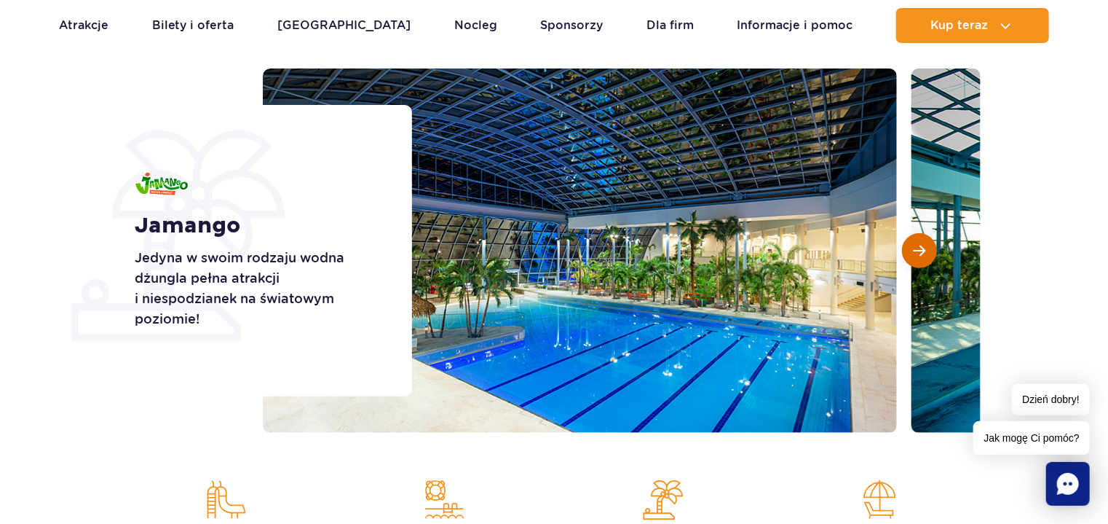
click at [927, 253] on button "Następny slajd" at bounding box center [919, 250] width 35 height 35
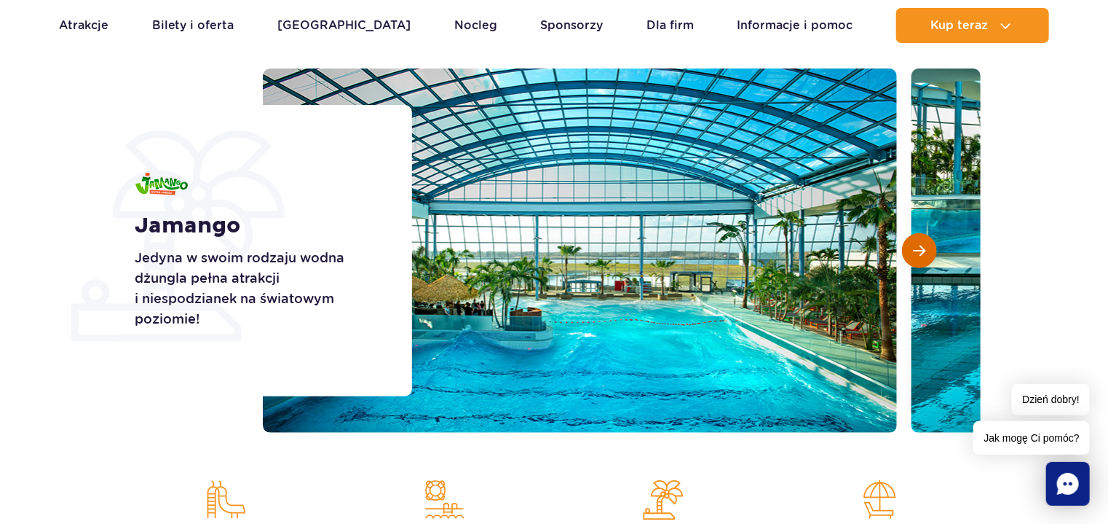
click at [927, 253] on button "Następny slajd" at bounding box center [919, 250] width 35 height 35
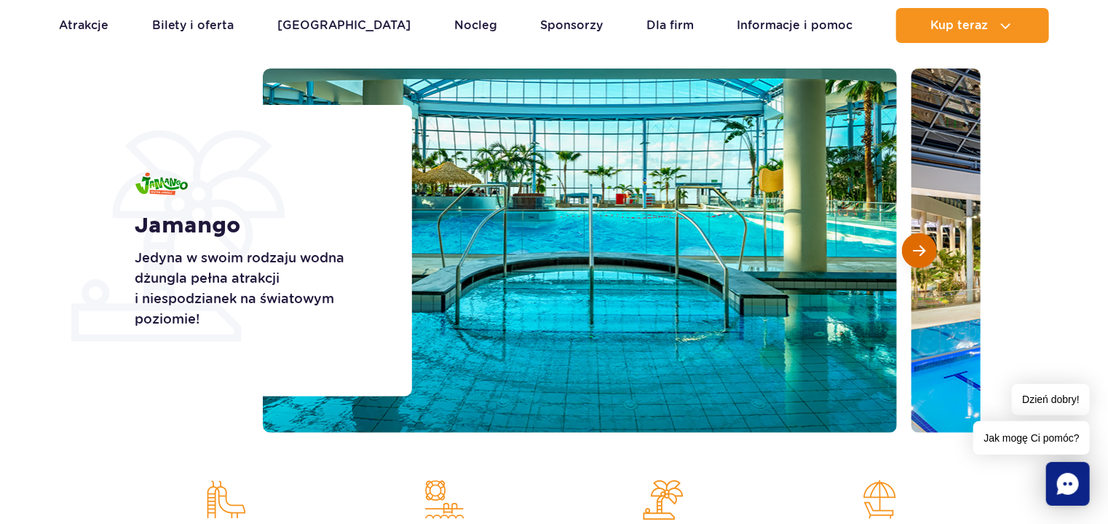
click at [927, 253] on button "Następny slajd" at bounding box center [919, 250] width 35 height 35
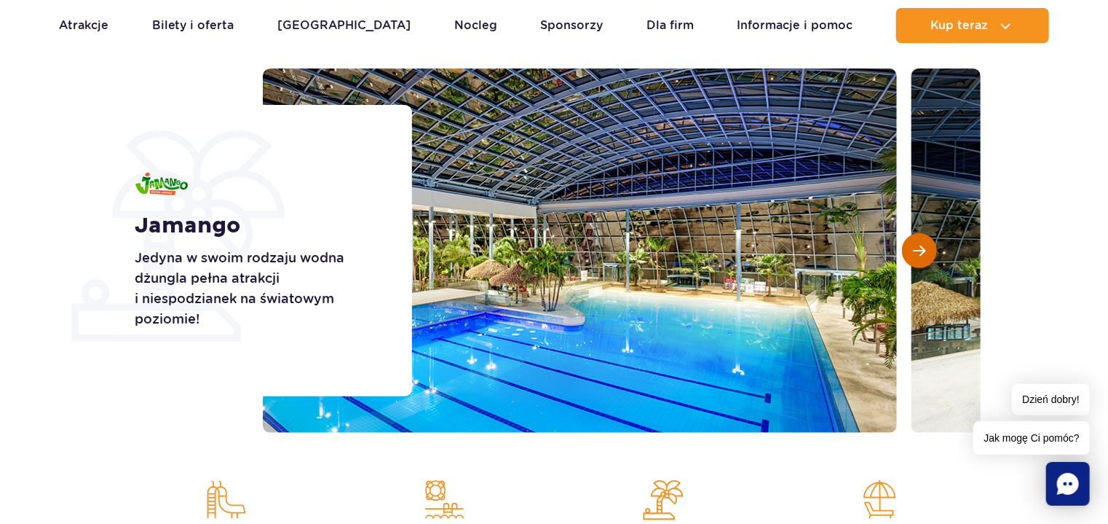
click at [927, 253] on button "Następny slajd" at bounding box center [919, 250] width 35 height 35
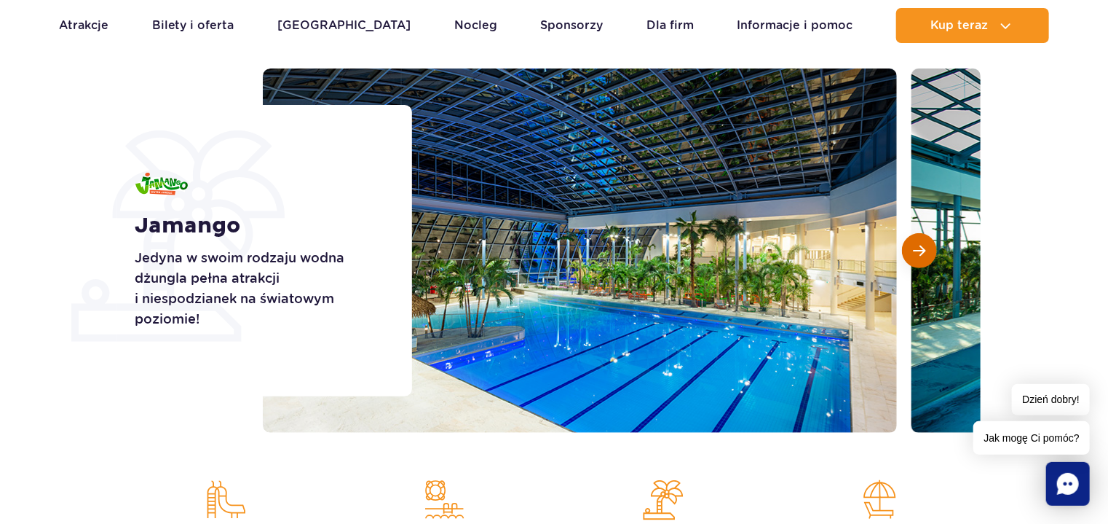
click at [927, 253] on button "Następny slajd" at bounding box center [919, 250] width 35 height 35
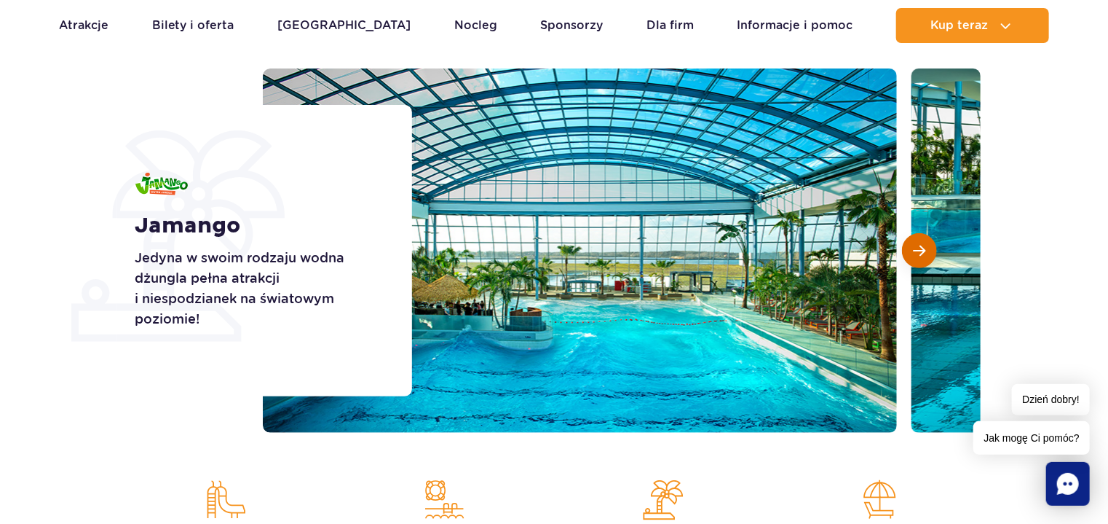
click at [927, 253] on button "Następny slajd" at bounding box center [919, 250] width 35 height 35
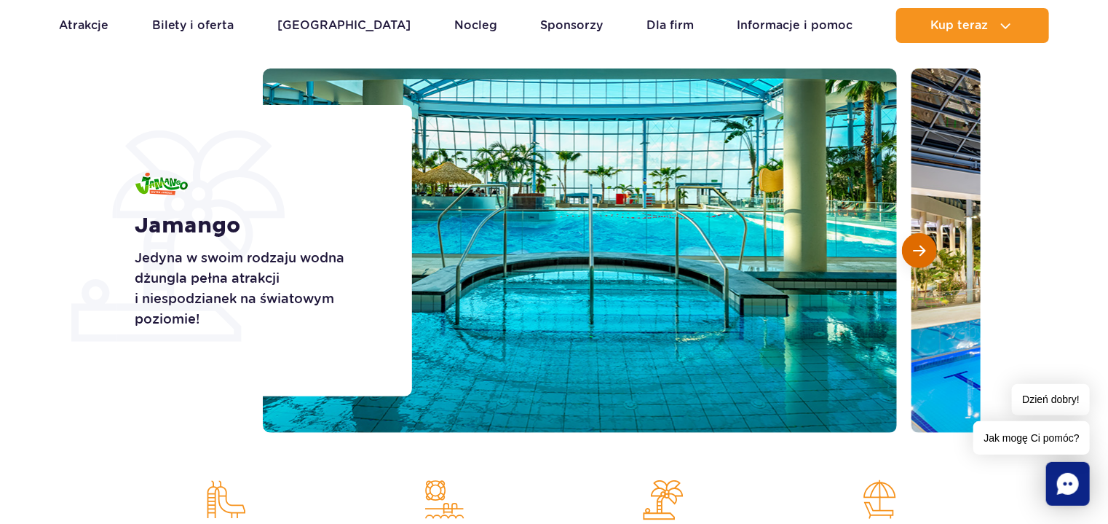
click at [927, 253] on button "Następny slajd" at bounding box center [919, 250] width 35 height 35
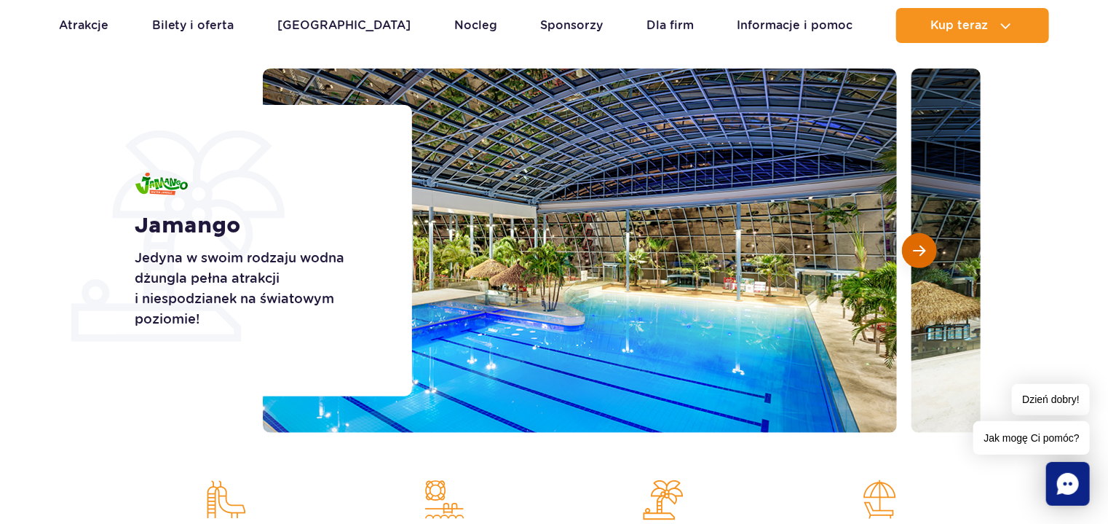
click at [927, 253] on button "Następny slajd" at bounding box center [919, 250] width 35 height 35
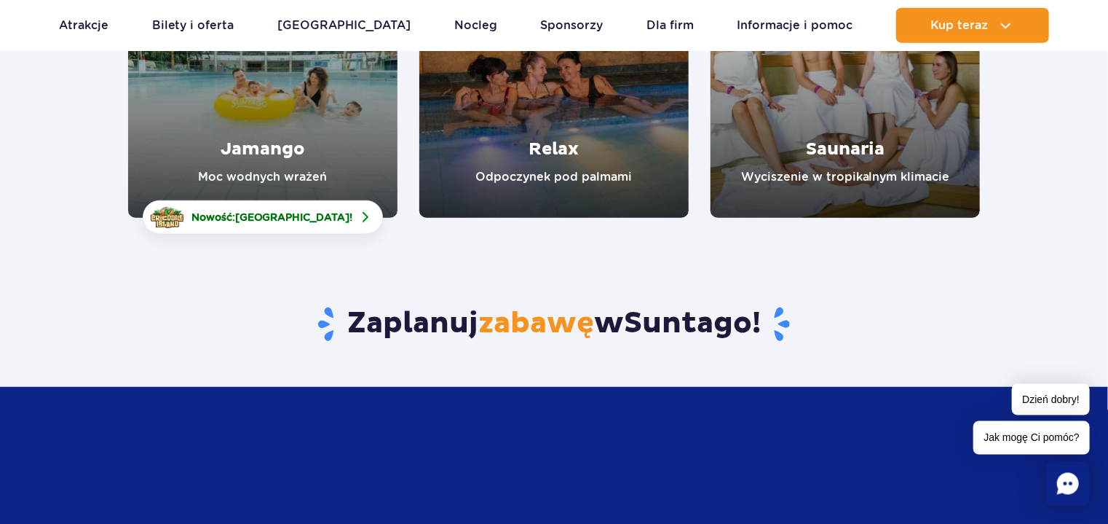
scroll to position [335, 0]
